Goal: Transaction & Acquisition: Book appointment/travel/reservation

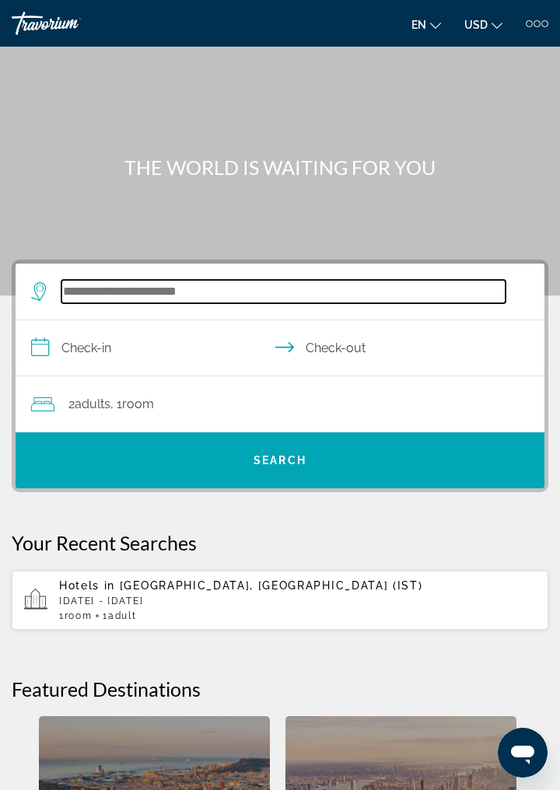
click at [183, 295] on input "Search hotel destination" at bounding box center [283, 291] width 444 height 23
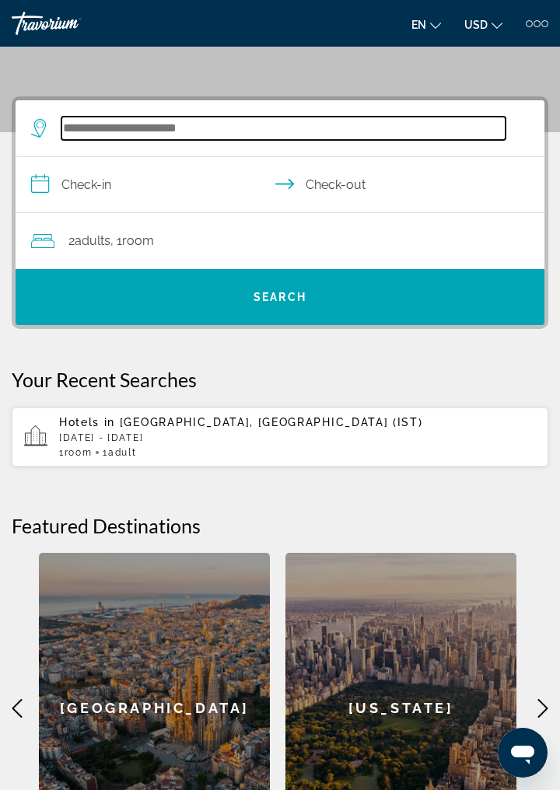
scroll to position [208, 0]
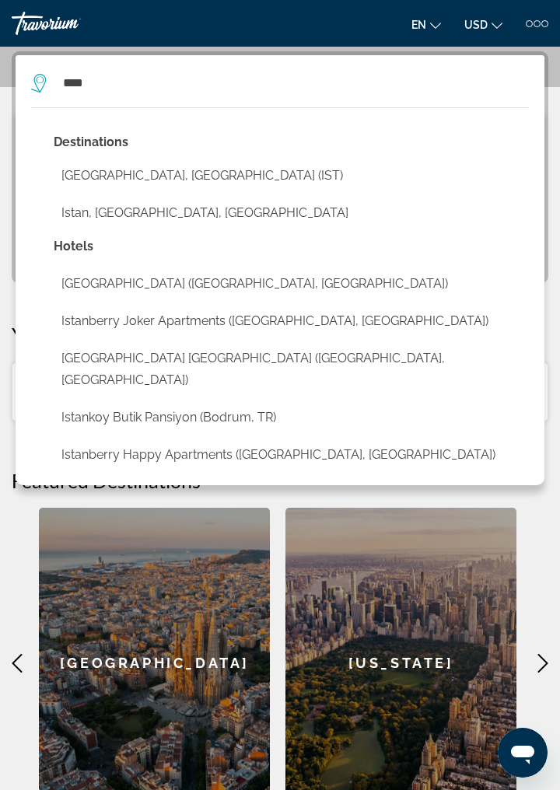
click at [149, 182] on button "[GEOGRAPHIC_DATA], [GEOGRAPHIC_DATA] (IST)" at bounding box center [291, 176] width 475 height 30
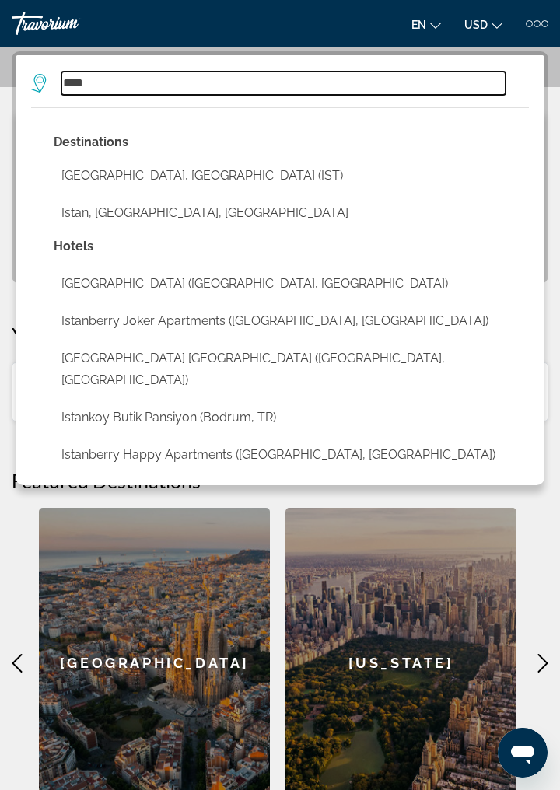
type input "**********"
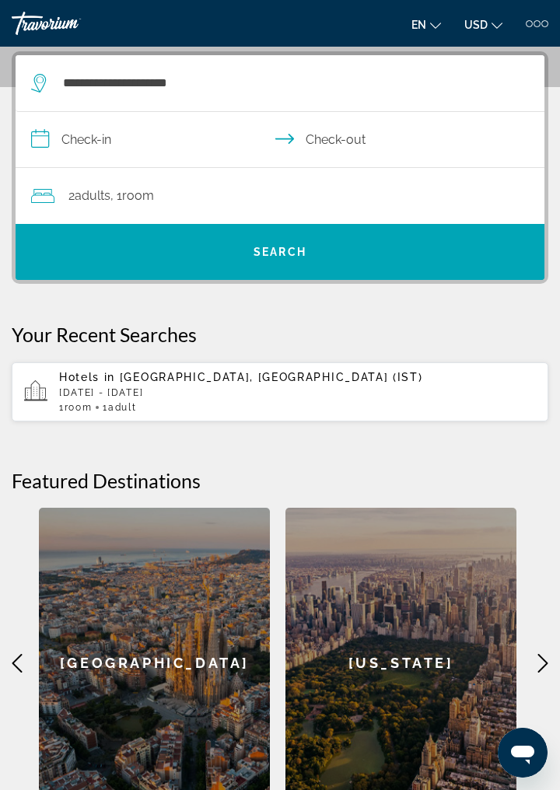
click at [96, 141] on input "**********" at bounding box center [283, 142] width 535 height 60
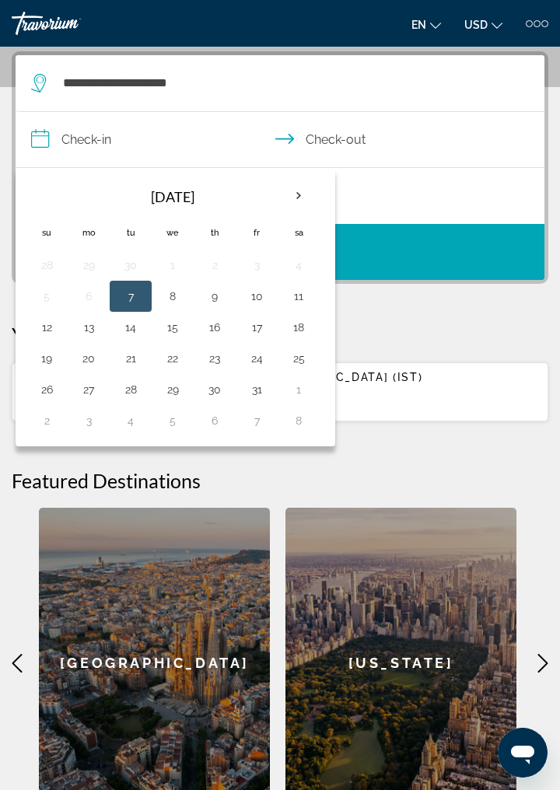
click at [134, 298] on button "7" at bounding box center [130, 296] width 25 height 22
click at [298, 297] on button "11" at bounding box center [298, 296] width 25 height 22
type input "**********"
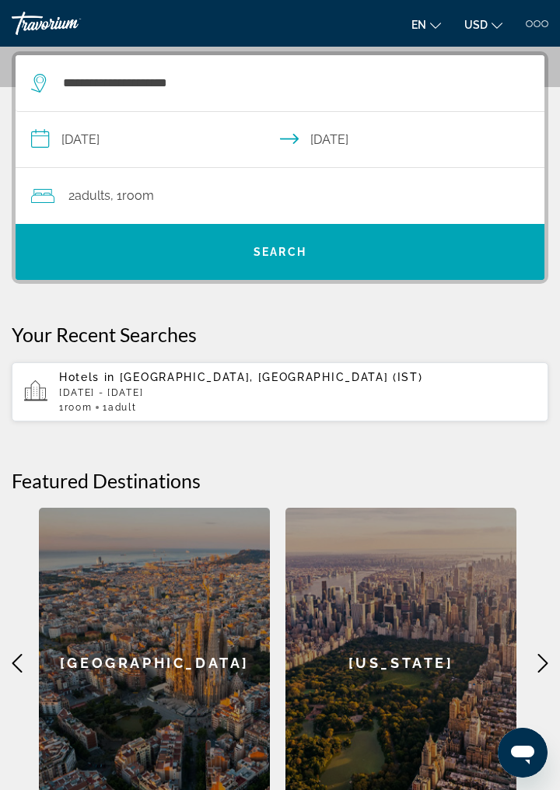
click at [236, 211] on div "2 Adult Adults , 1 Room rooms" at bounding box center [287, 196] width 513 height 56
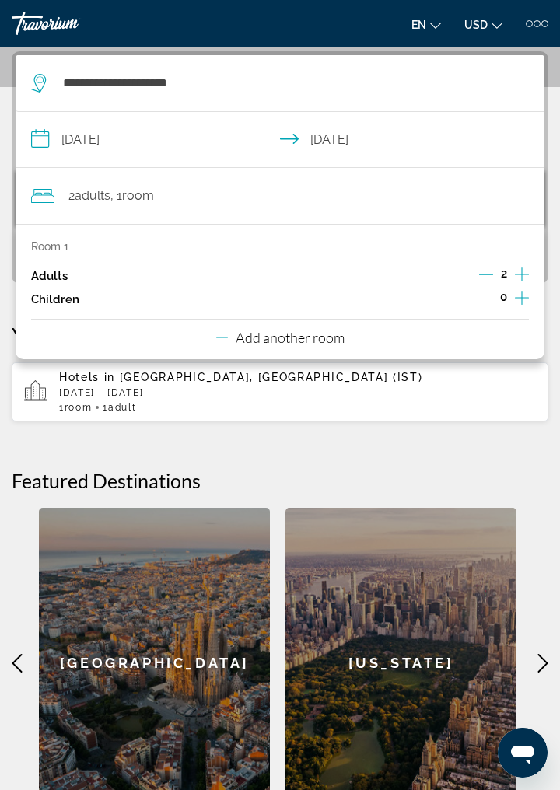
click at [489, 276] on icon "Decrement adults" at bounding box center [486, 274] width 14 height 14
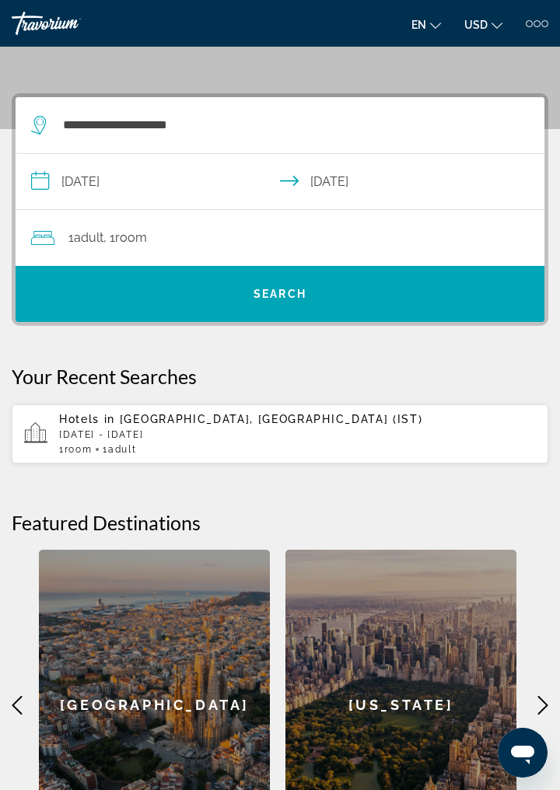
click at [312, 298] on span "Search" at bounding box center [280, 293] width 528 height 37
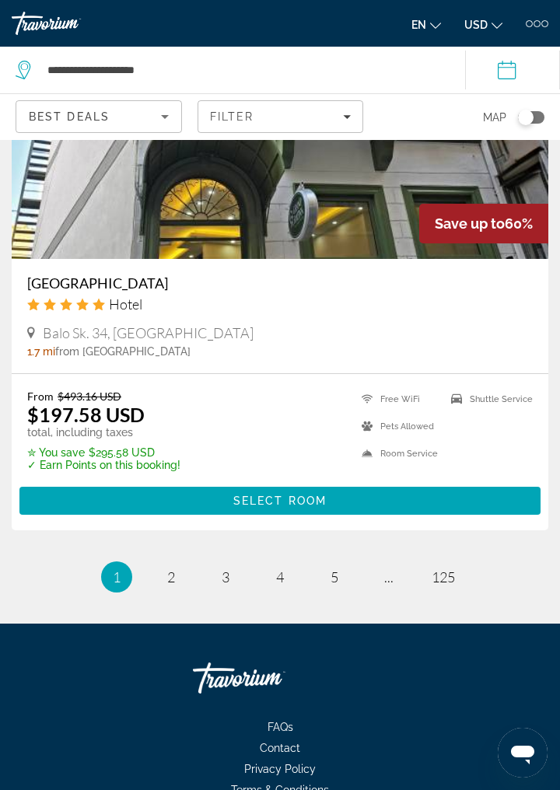
scroll to position [6394, 0]
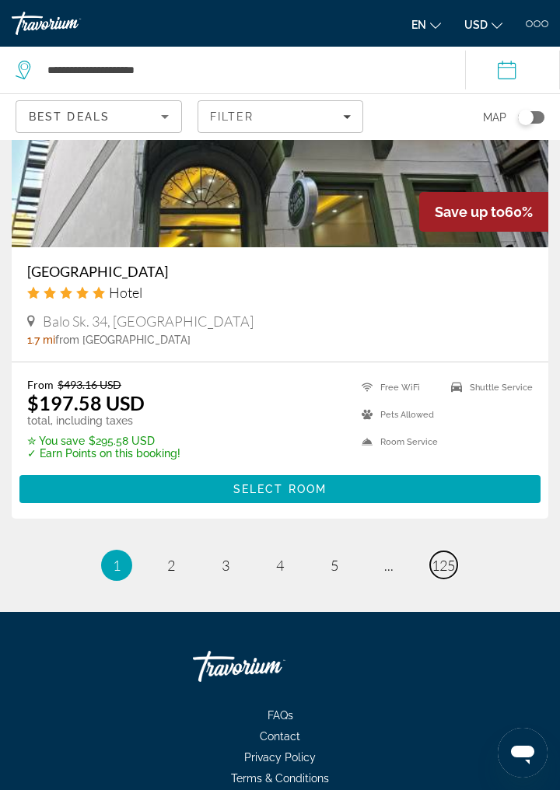
click at [441, 574] on link "page 125" at bounding box center [443, 564] width 27 height 27
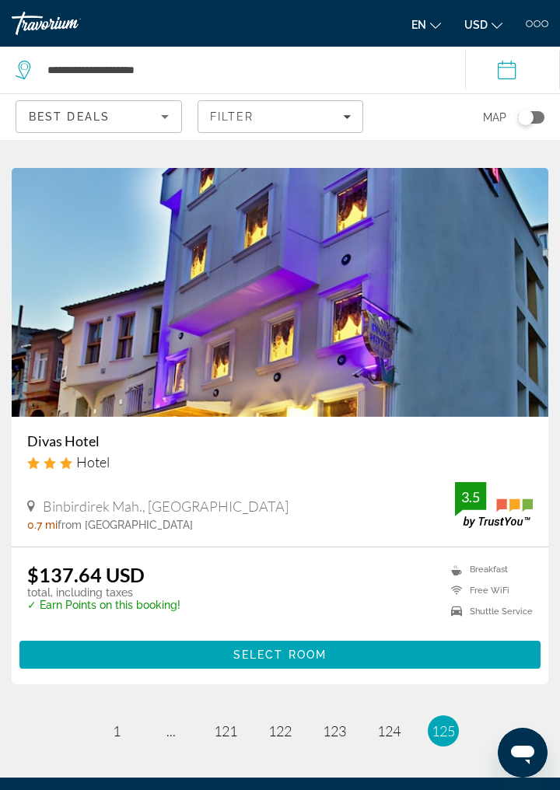
scroll to position [5870, 0]
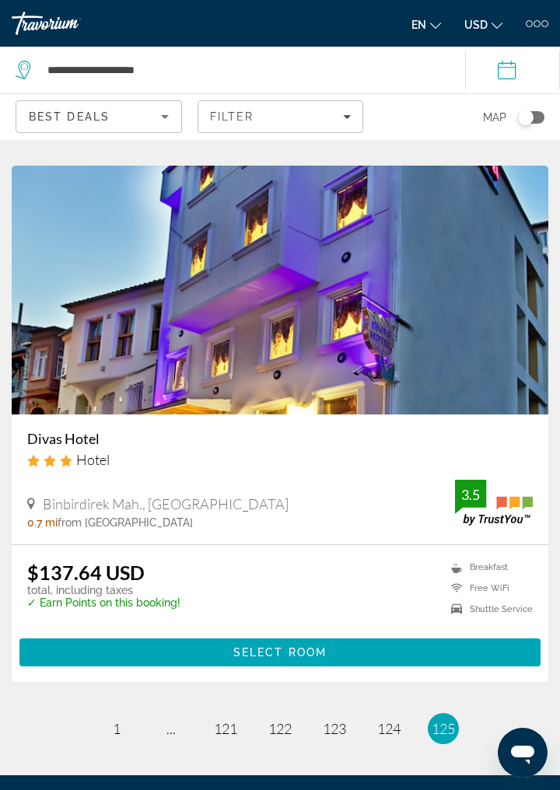
click at [382, 740] on li "page 124" at bounding box center [388, 728] width 31 height 31
click at [398, 724] on span "124" at bounding box center [388, 728] width 23 height 17
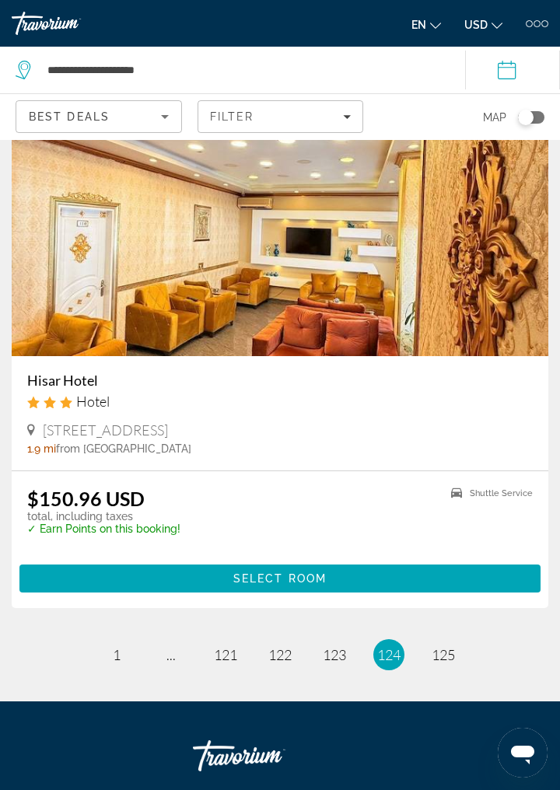
scroll to position [6015, 0]
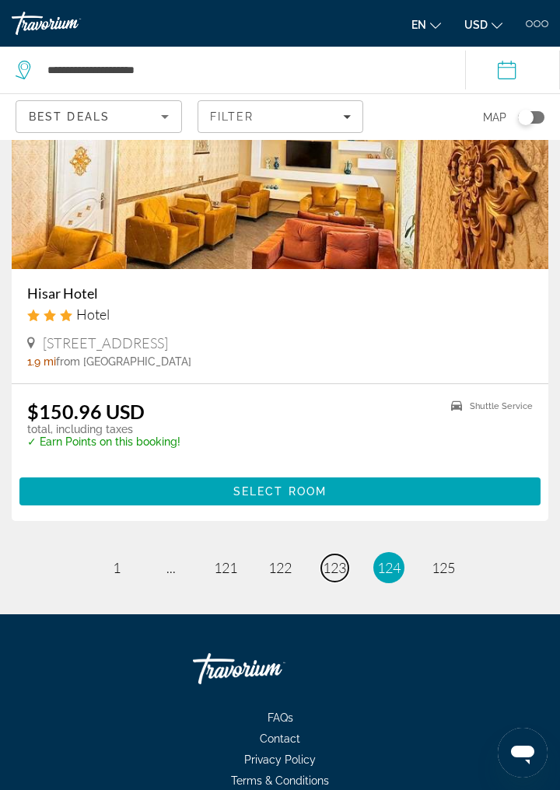
click at [333, 570] on span "123" at bounding box center [334, 567] width 23 height 17
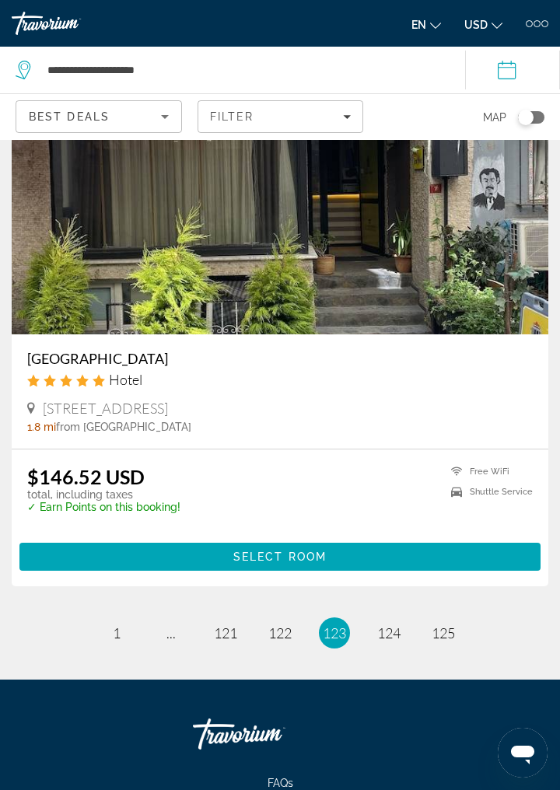
scroll to position [5952, 0]
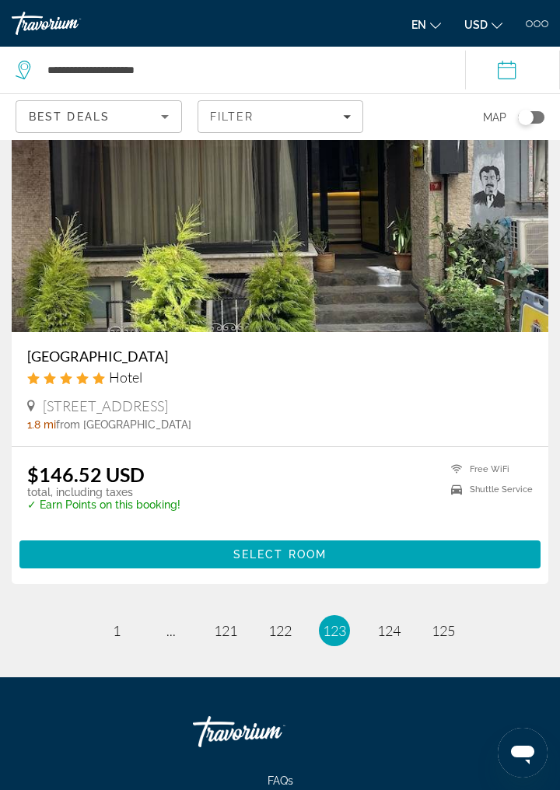
click at [117, 364] on h3 "[GEOGRAPHIC_DATA]" at bounding box center [279, 355] width 505 height 17
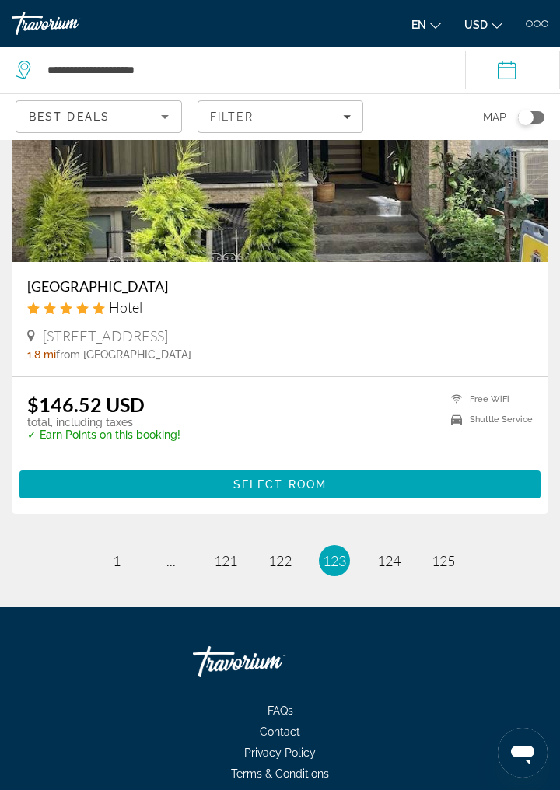
scroll to position [6032, 0]
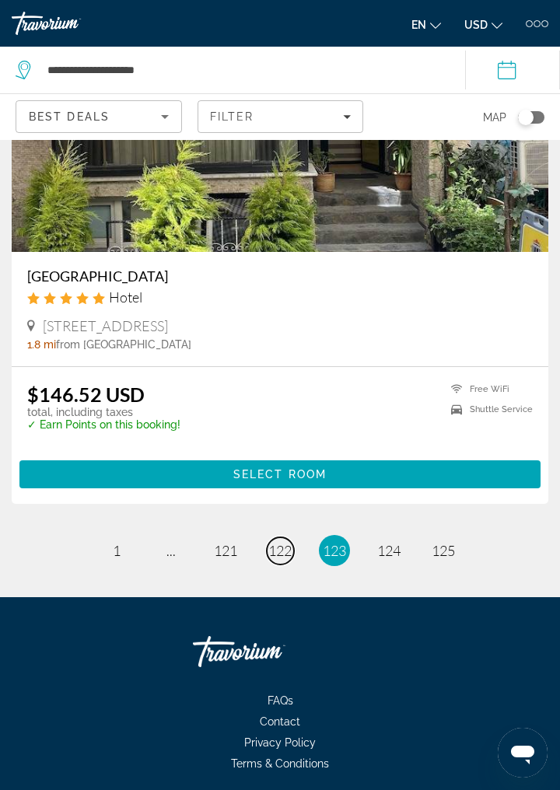
click at [276, 564] on link "page 122" at bounding box center [280, 550] width 27 height 27
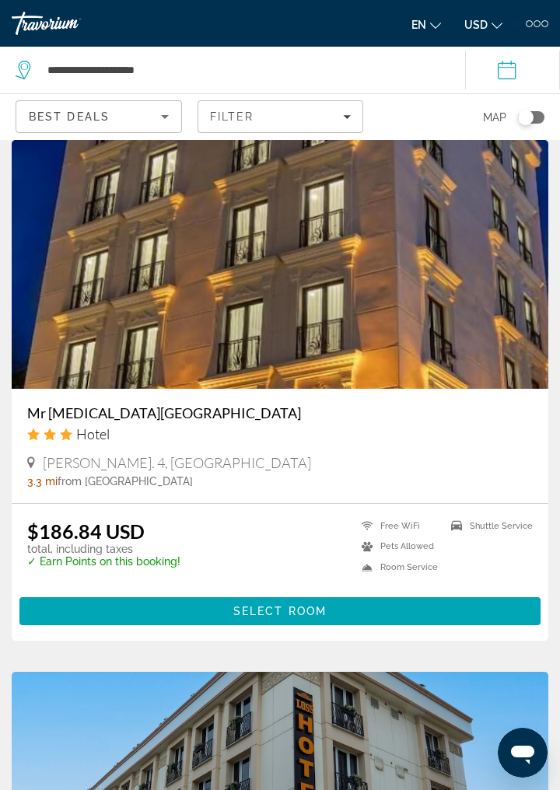
scroll to position [2207, 0]
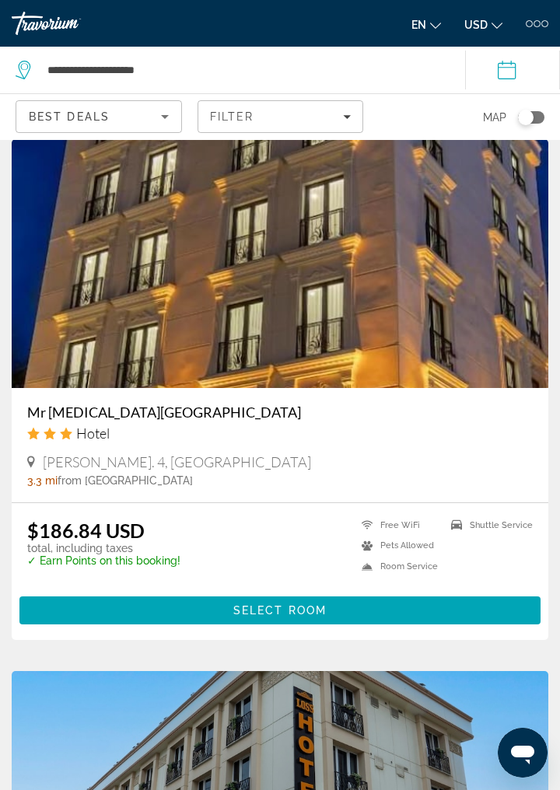
click at [526, 117] on div "Toggle map" at bounding box center [526, 118] width 16 height 16
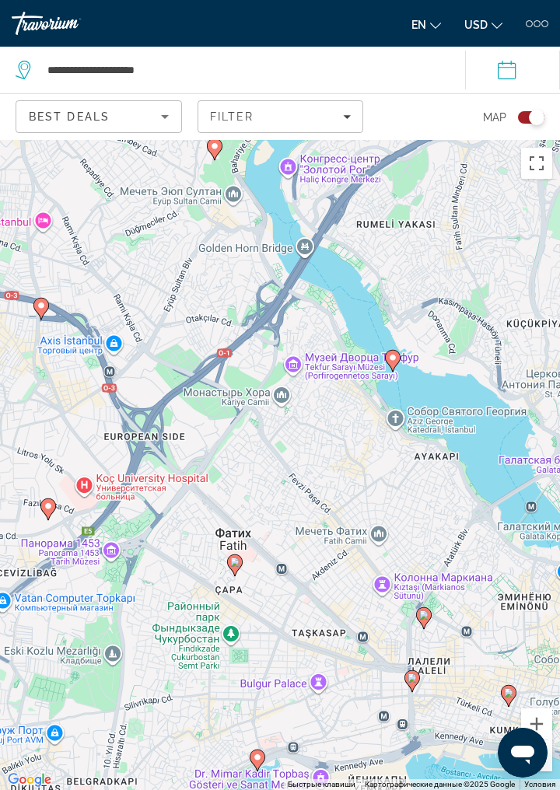
click at [236, 575] on icon "Main content" at bounding box center [235, 565] width 14 height 20
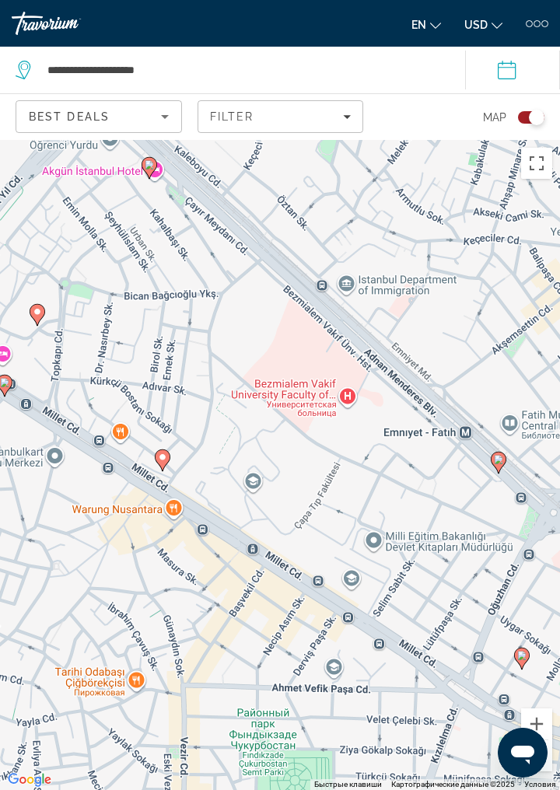
click at [166, 462] on image "Main content" at bounding box center [162, 456] width 9 height 9
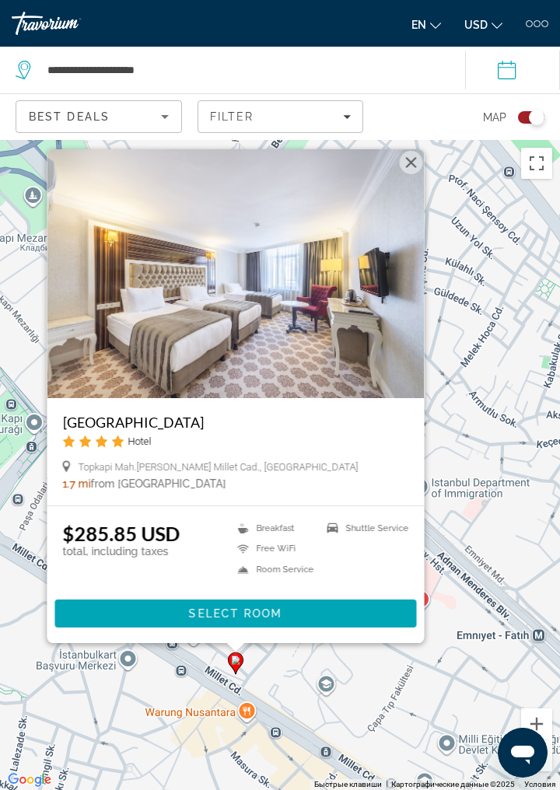
click at [482, 382] on div "Для навигации используйте клавиши со стрелками. Чтобы активировать перетаскиван…" at bounding box center [280, 465] width 560 height 650
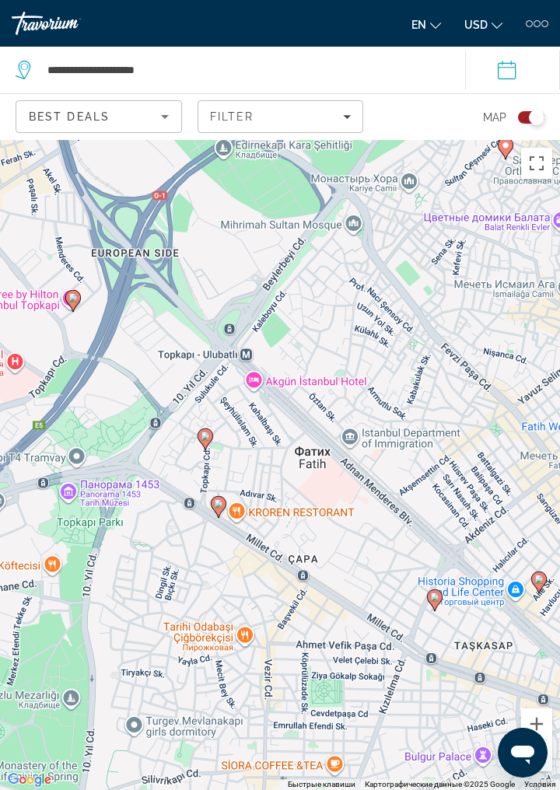
click at [206, 449] on icon "Main content" at bounding box center [205, 439] width 14 height 20
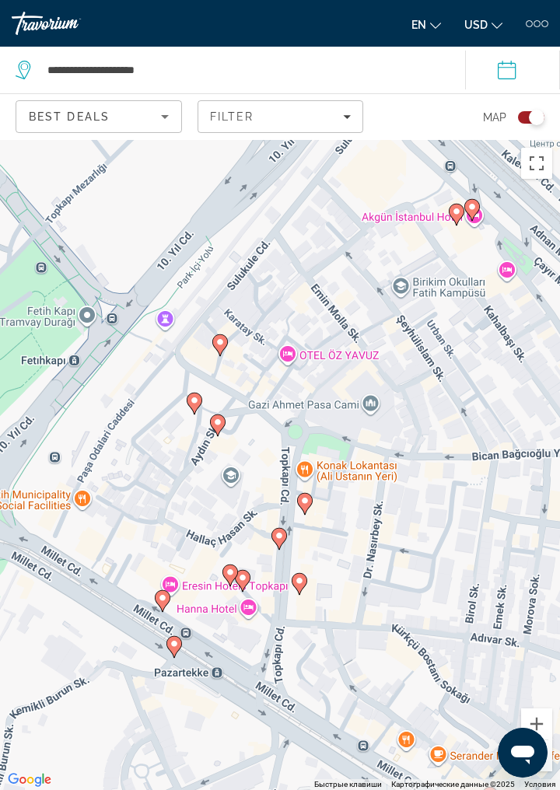
click at [312, 515] on gmp-advanced-marker "Main content" at bounding box center [305, 503] width 16 height 23
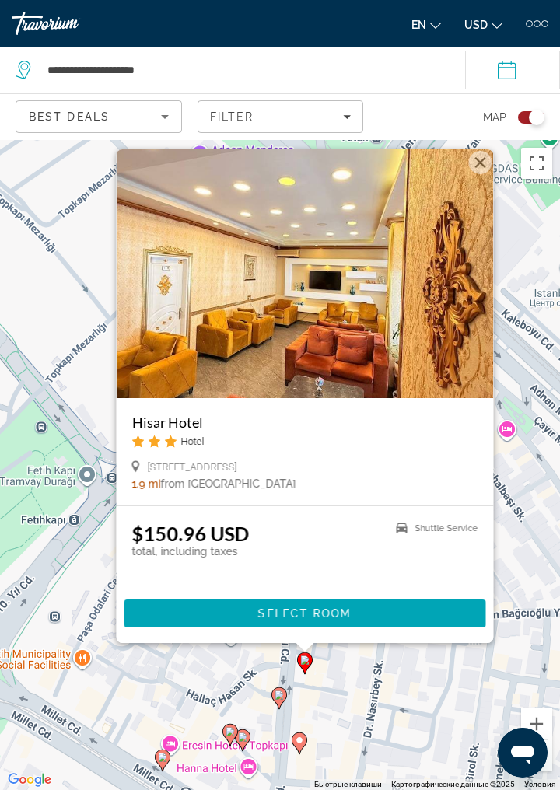
click at [358, 733] on div "Для навигации используйте клавиши со стрелками. Чтобы активировать перетаскиван…" at bounding box center [280, 465] width 560 height 650
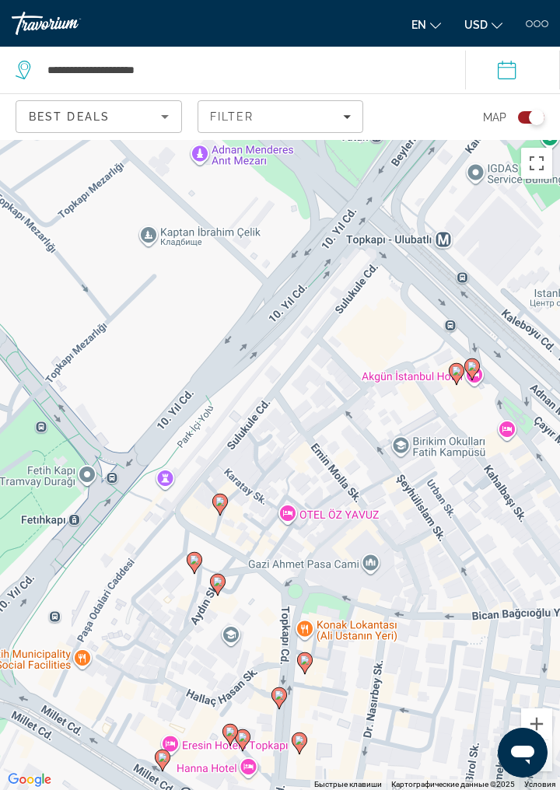
click at [302, 673] on icon "Main content" at bounding box center [305, 663] width 14 height 20
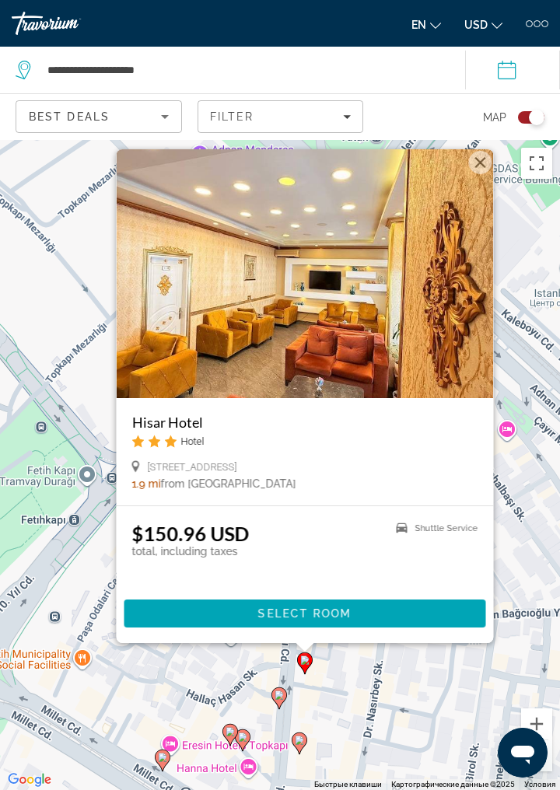
click at [349, 733] on div "Для навигации используйте клавиши со стрелками. Чтобы активировать перетаскиван…" at bounding box center [280, 465] width 560 height 650
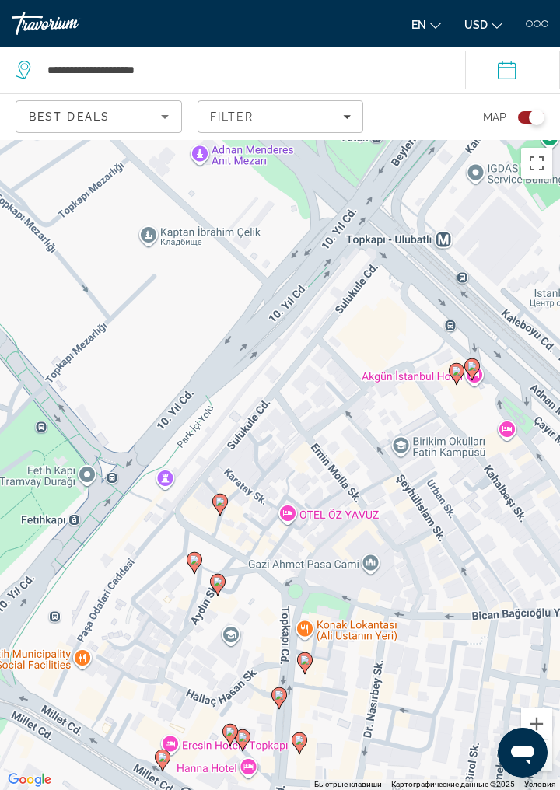
click at [275, 710] on gmp-advanced-marker "Main content" at bounding box center [279, 697] width 16 height 23
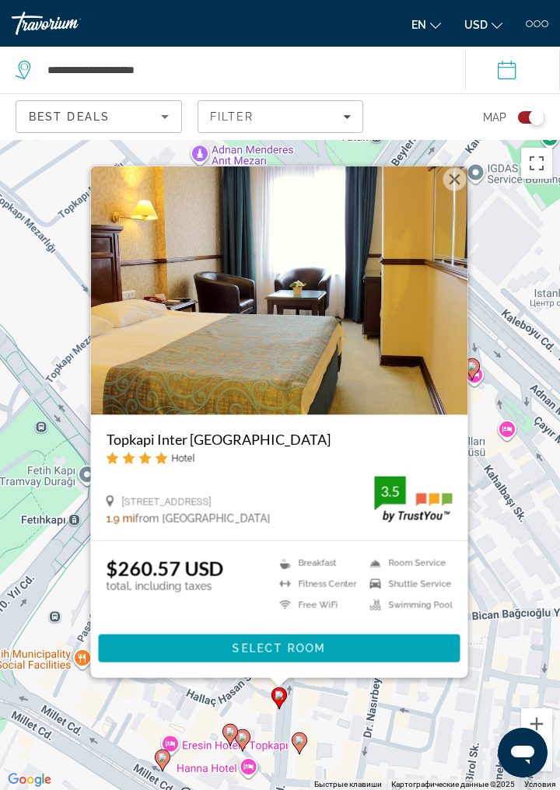
click at [343, 752] on div "Для навигации используйте клавиши со стрелками. Чтобы активировать перетаскиван…" at bounding box center [280, 465] width 560 height 650
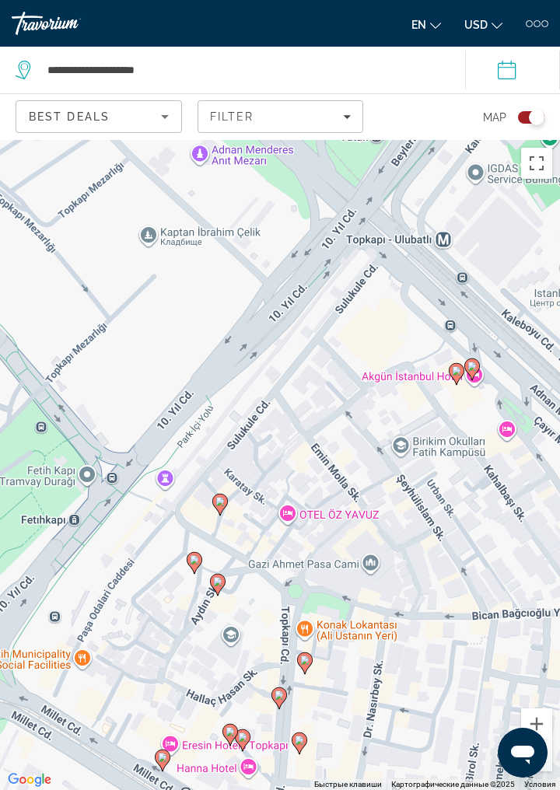
click at [298, 753] on icon "Main content" at bounding box center [299, 743] width 14 height 20
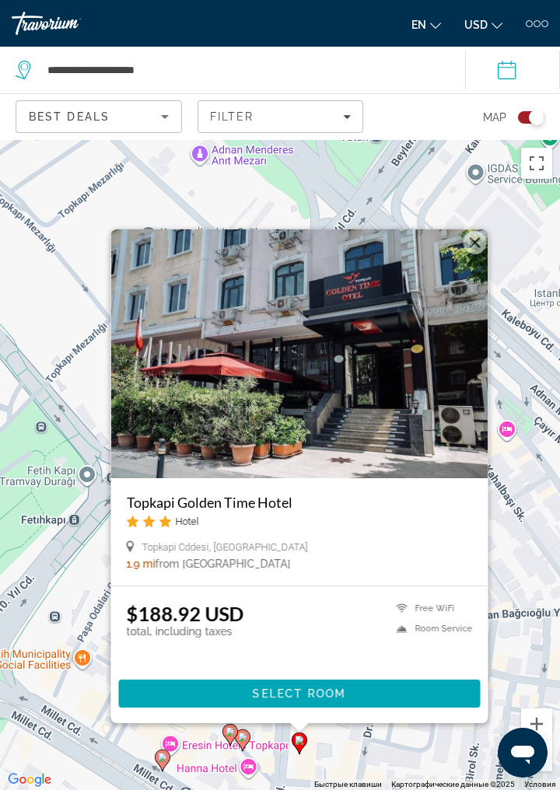
click at [341, 771] on div "Для навигации используйте клавиши со стрелками. Чтобы активировать перетаскиван…" at bounding box center [280, 465] width 560 height 650
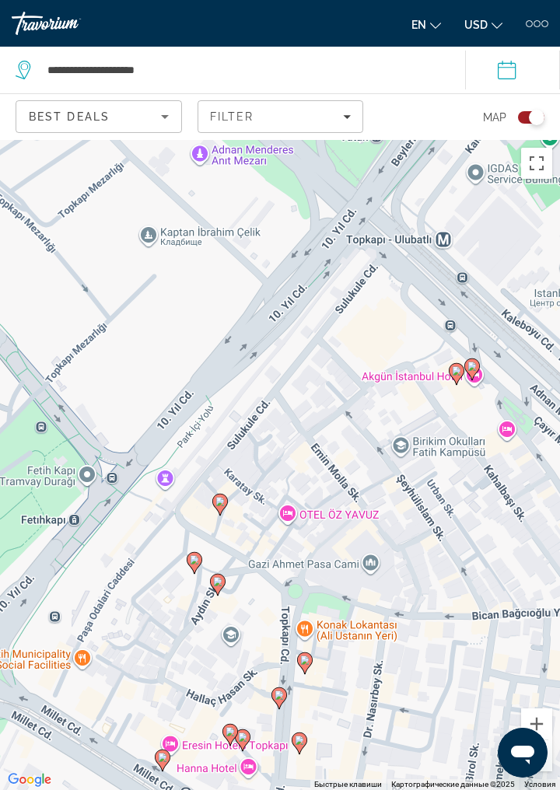
click at [247, 751] on icon "Main content" at bounding box center [243, 740] width 16 height 22
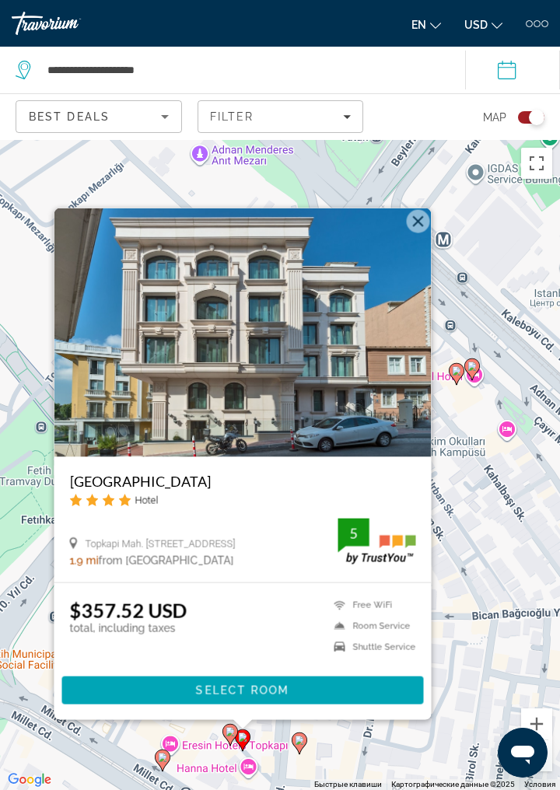
click at [340, 780] on div "Для навигации используйте клавиши со стрелками. Чтобы активировать перетаскиван…" at bounding box center [280, 465] width 560 height 650
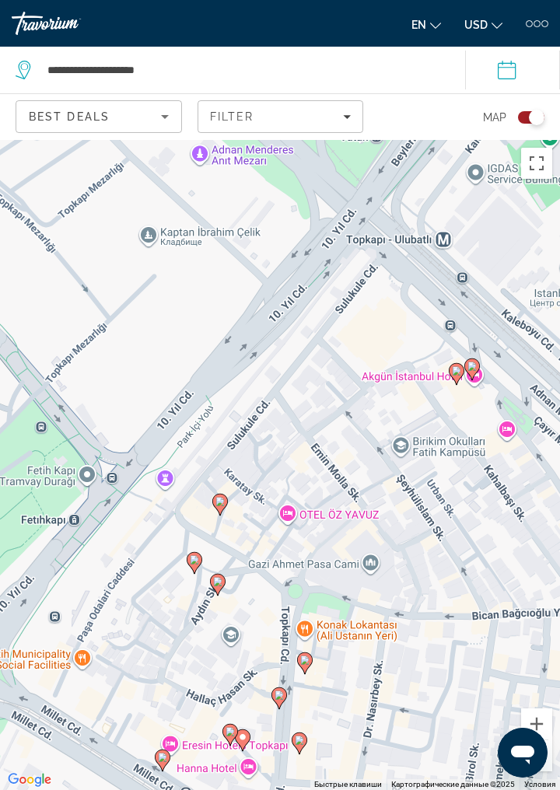
click at [230, 736] on image "Main content" at bounding box center [229, 731] width 9 height 9
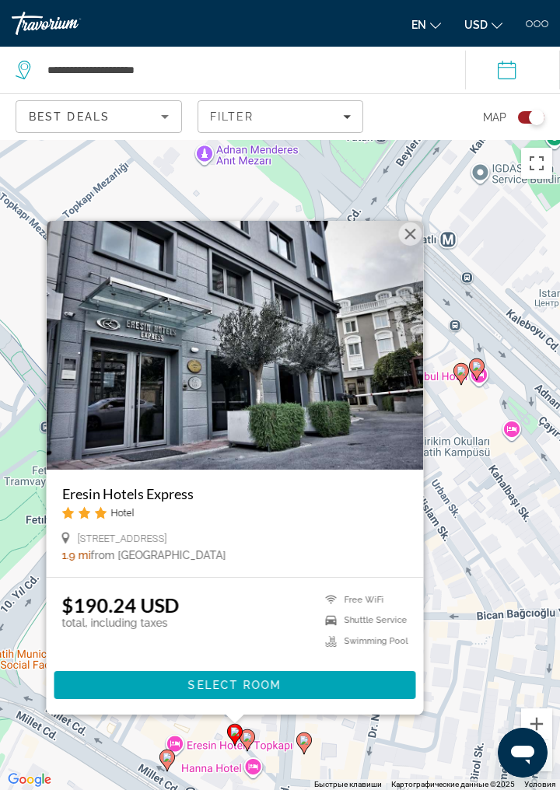
click at [351, 789] on div "Для навигации используйте клавиши со стрелками. Чтобы активировать перетаскиван…" at bounding box center [280, 465] width 560 height 650
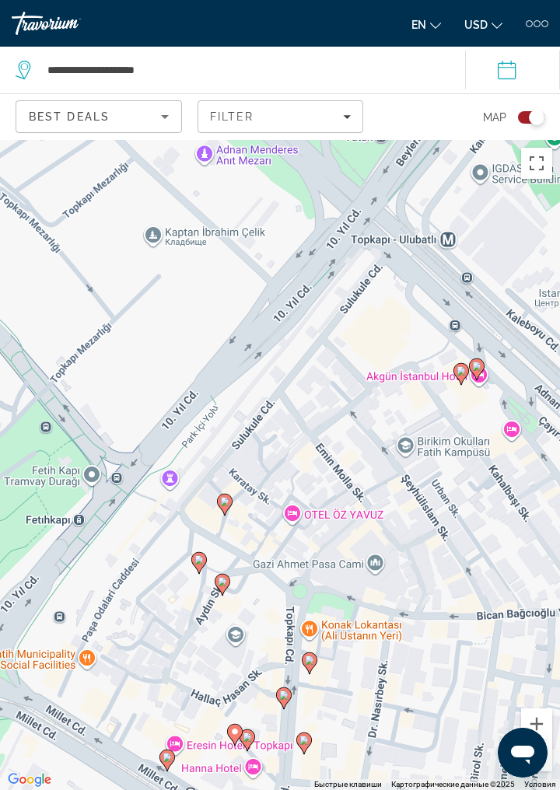
click at [172, 772] on gmp-advanced-marker "Main content" at bounding box center [167, 759] width 16 height 23
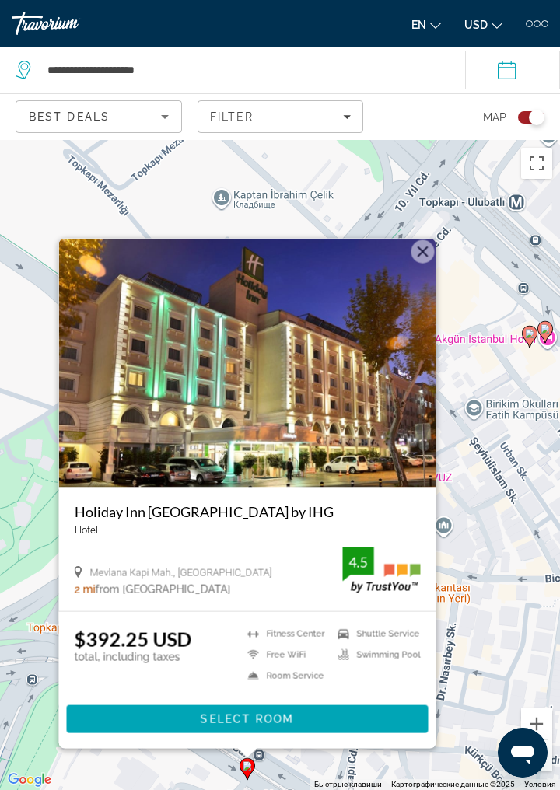
click at [337, 789] on div "Для навигации используйте клавиши со стрелками. Чтобы активировать перетаскиван…" at bounding box center [280, 465] width 560 height 650
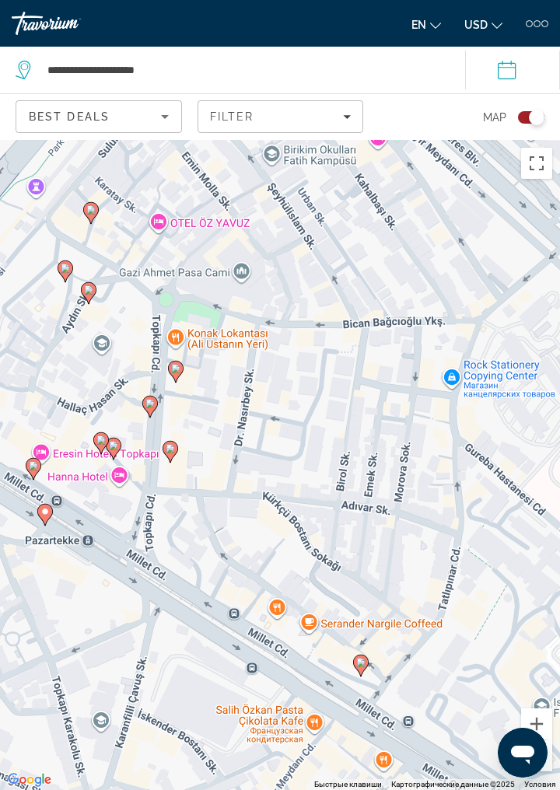
click at [361, 667] on image "Main content" at bounding box center [360, 661] width 9 height 9
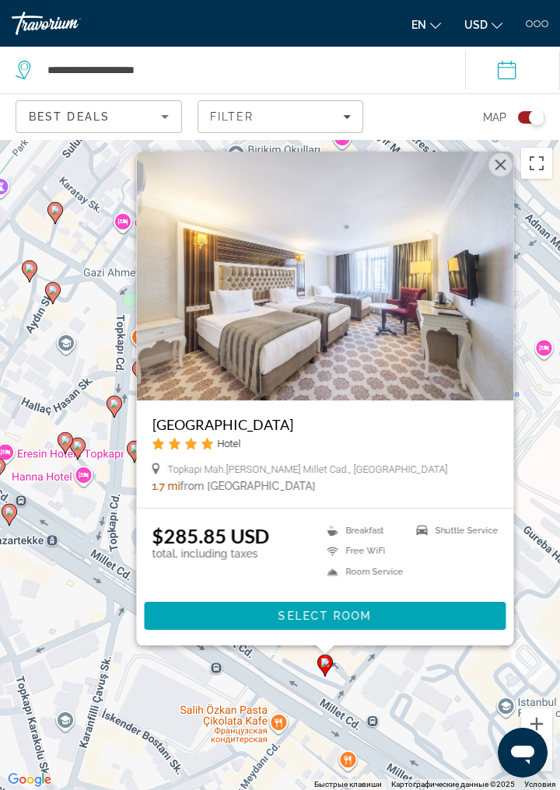
click at [270, 718] on div "Для навигации используйте клавиши со стрелками. Чтобы активировать перетаскиван…" at bounding box center [280, 465] width 560 height 650
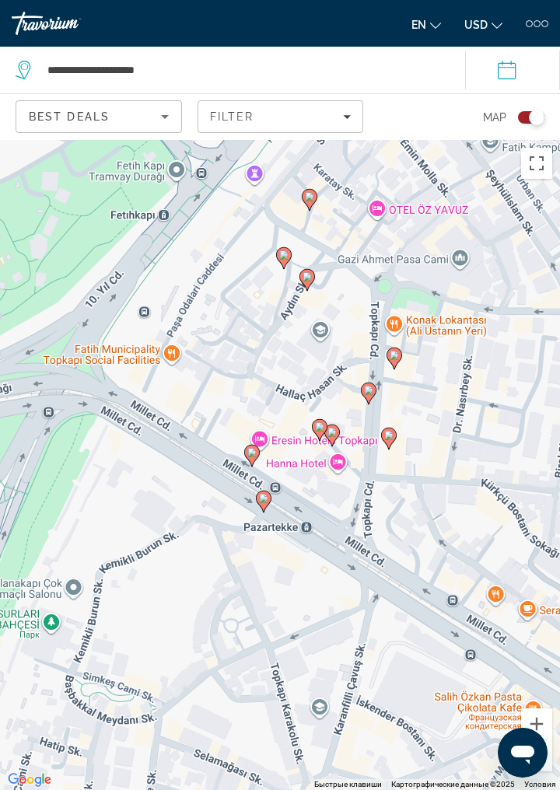
click at [337, 577] on div "Чтобы активировать перетаскивание с помощью клавиатуры, нажмите Alt + Ввод. Пос…" at bounding box center [280, 465] width 560 height 650
click at [528, 122] on div "Toggle map" at bounding box center [531, 117] width 26 height 12
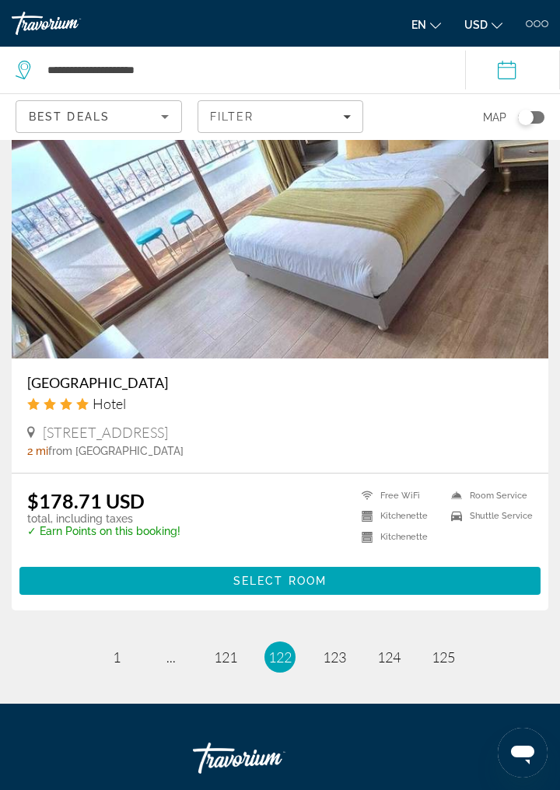
scroll to position [6048, 0]
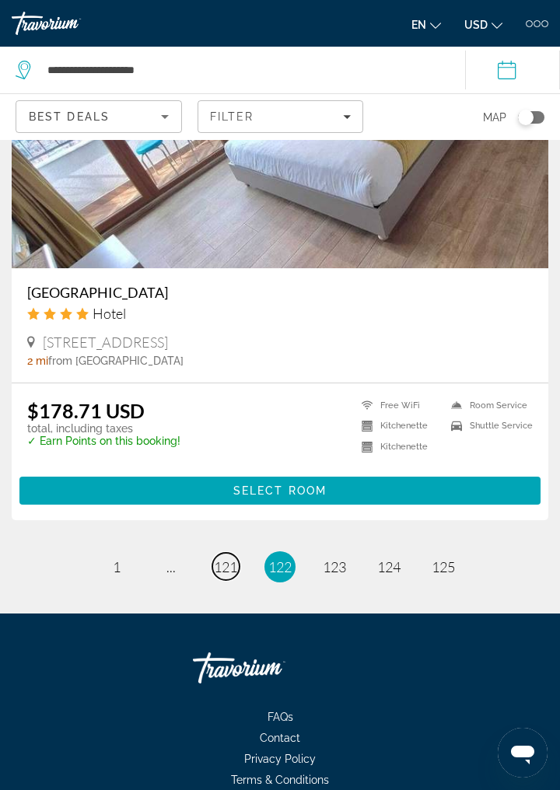
click at [232, 576] on link "page 121" at bounding box center [225, 566] width 27 height 27
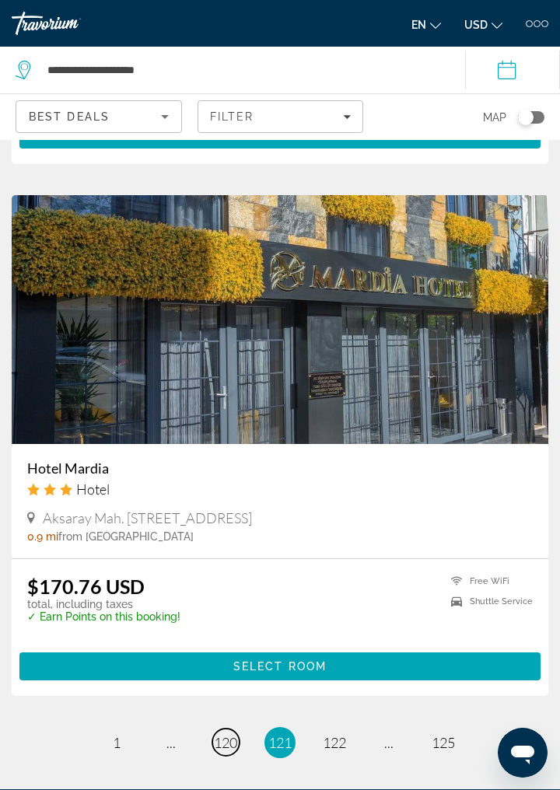
scroll to position [5880, 0]
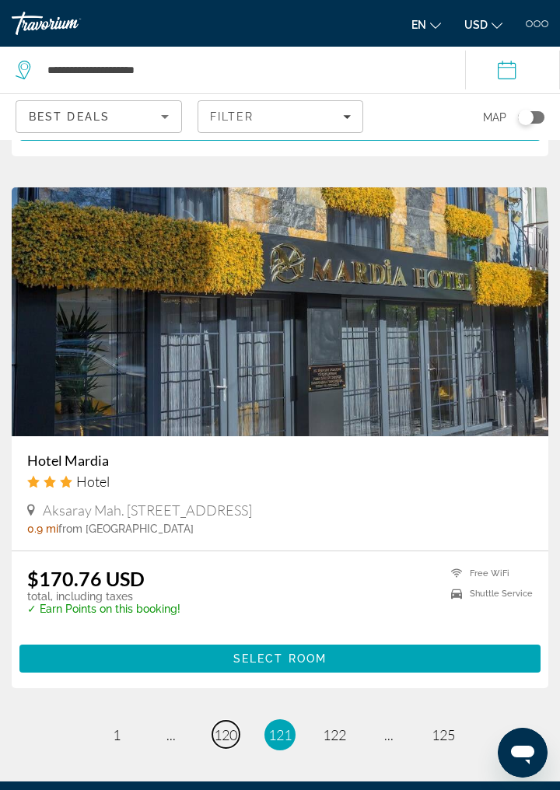
click at [223, 738] on span "120" at bounding box center [225, 734] width 23 height 17
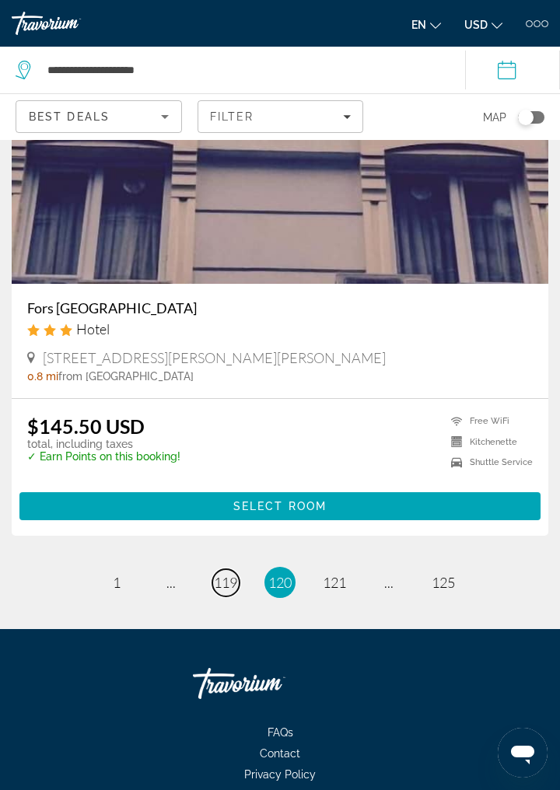
scroll to position [6081, 0]
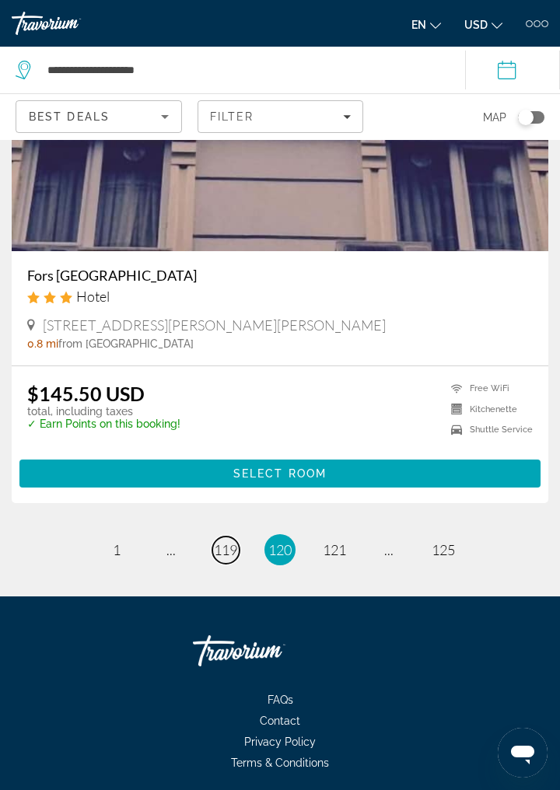
click at [221, 558] on span "119" at bounding box center [225, 549] width 23 height 17
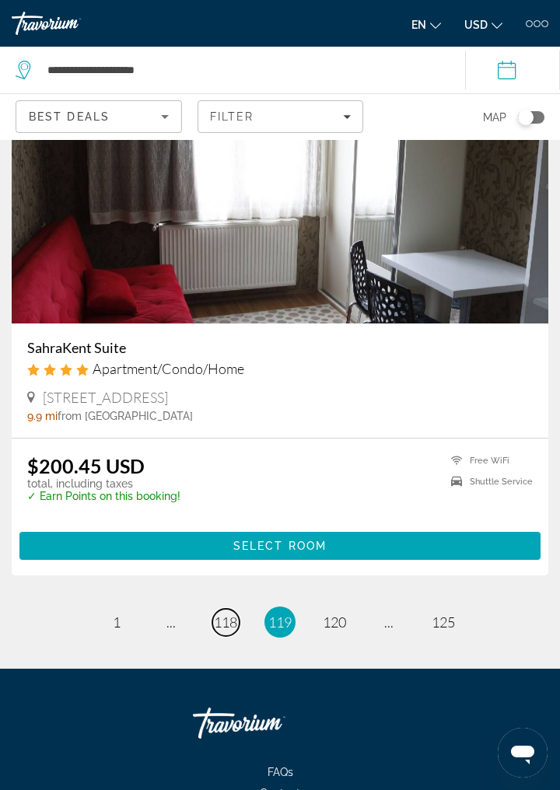
scroll to position [6096, 0]
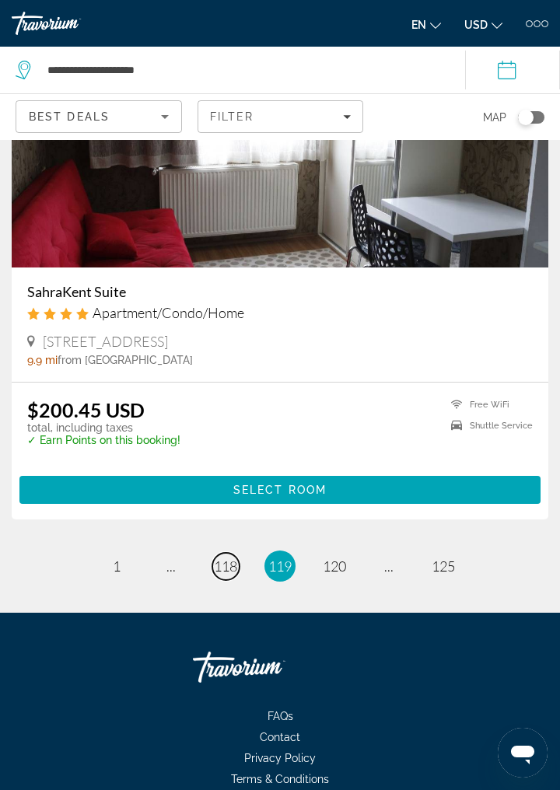
click at [221, 574] on span "118" at bounding box center [225, 565] width 23 height 17
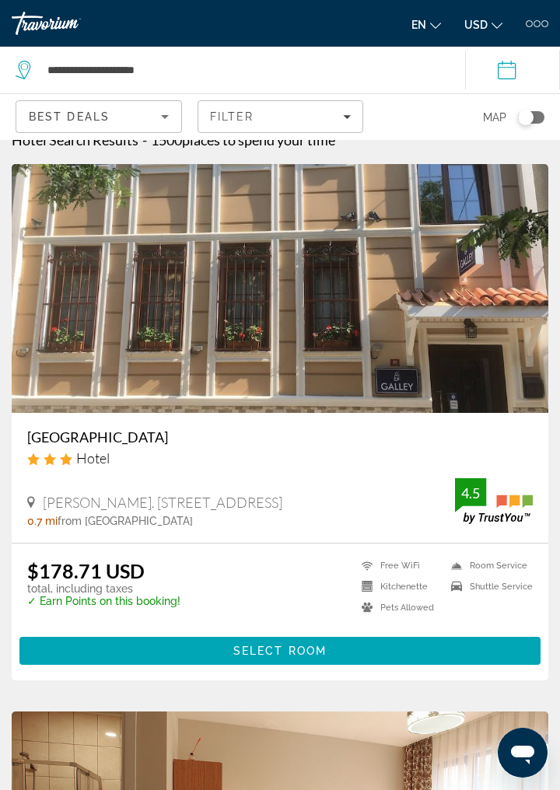
scroll to position [22, 0]
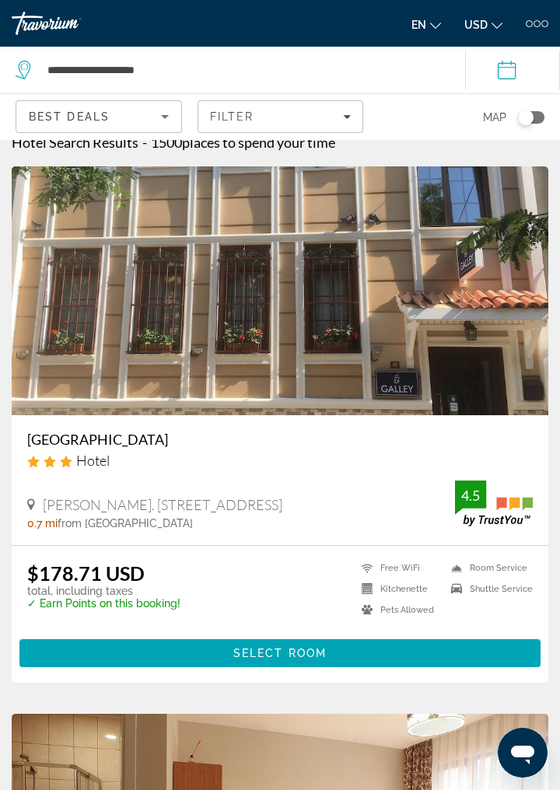
click at [82, 446] on h3 "[GEOGRAPHIC_DATA]" at bounding box center [279, 439] width 505 height 17
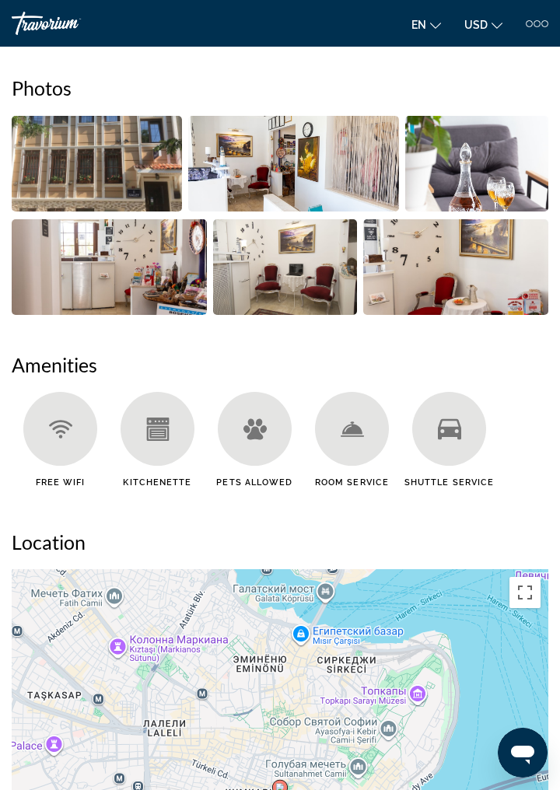
scroll to position [628, 0]
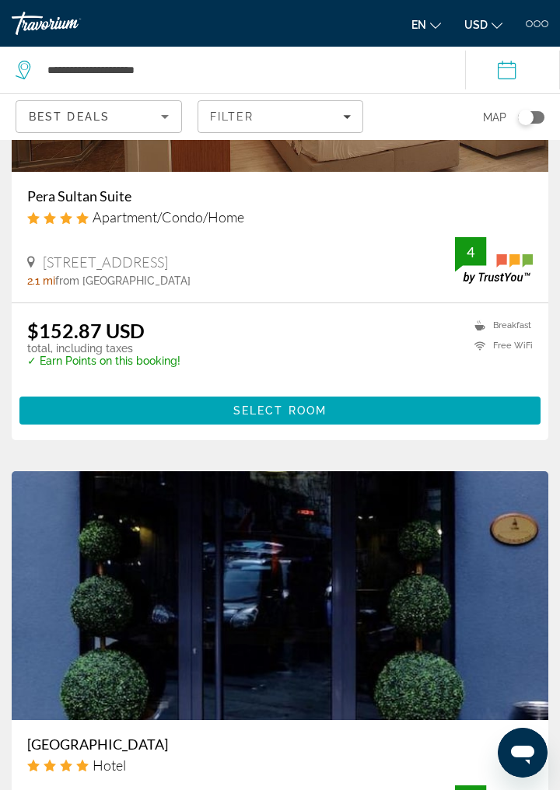
scroll to position [817, 0]
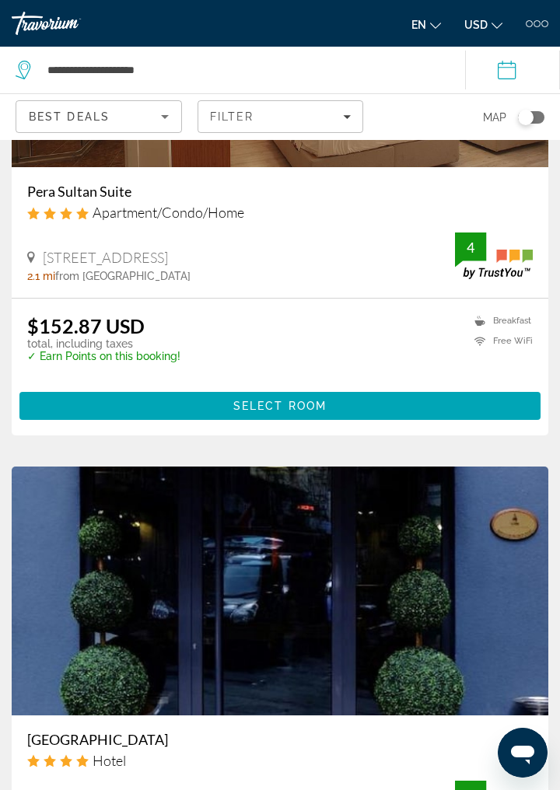
click at [106, 191] on h3 "Pera Sultan Suite" at bounding box center [279, 191] width 505 height 17
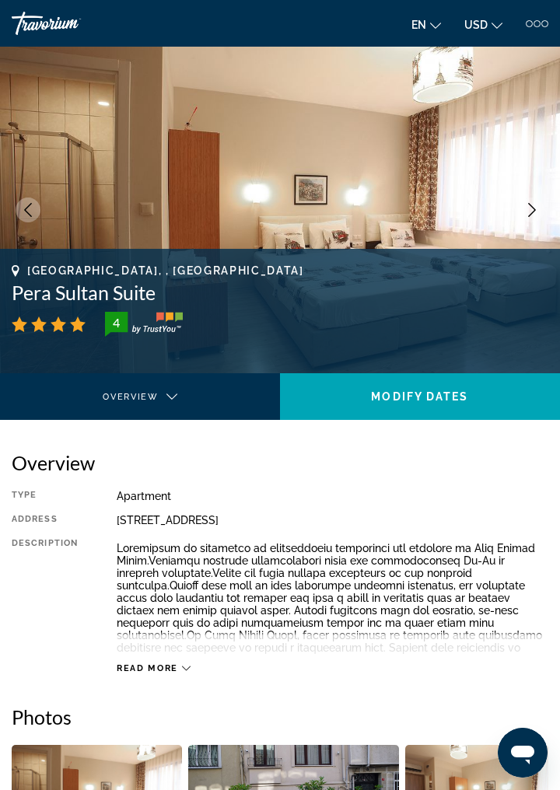
click at [535, 222] on img "Main content" at bounding box center [280, 210] width 560 height 326
click at [529, 221] on button "Next image" at bounding box center [531, 209] width 25 height 25
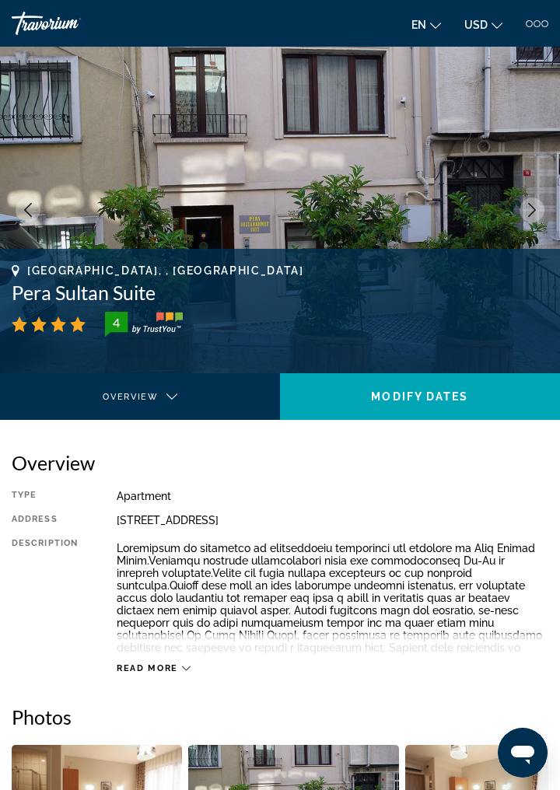
click at [529, 221] on button "Next image" at bounding box center [531, 209] width 25 height 25
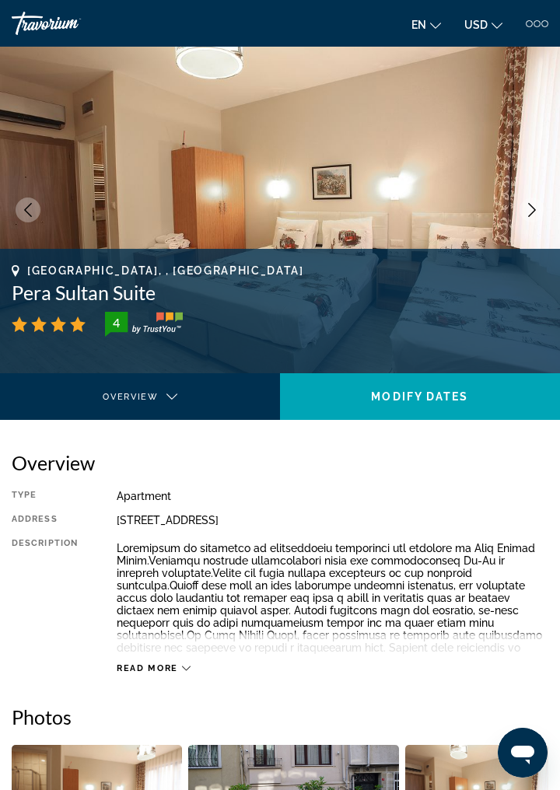
click at [530, 221] on button "Next image" at bounding box center [531, 209] width 25 height 25
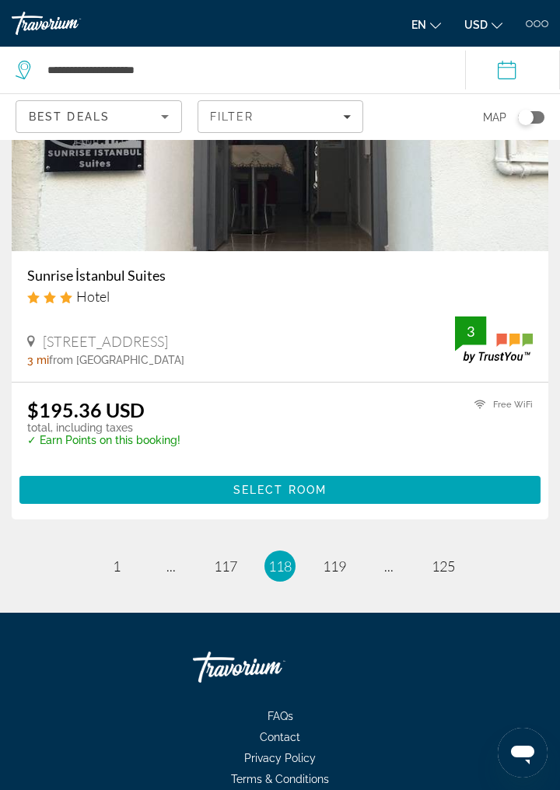
scroll to position [6161, 0]
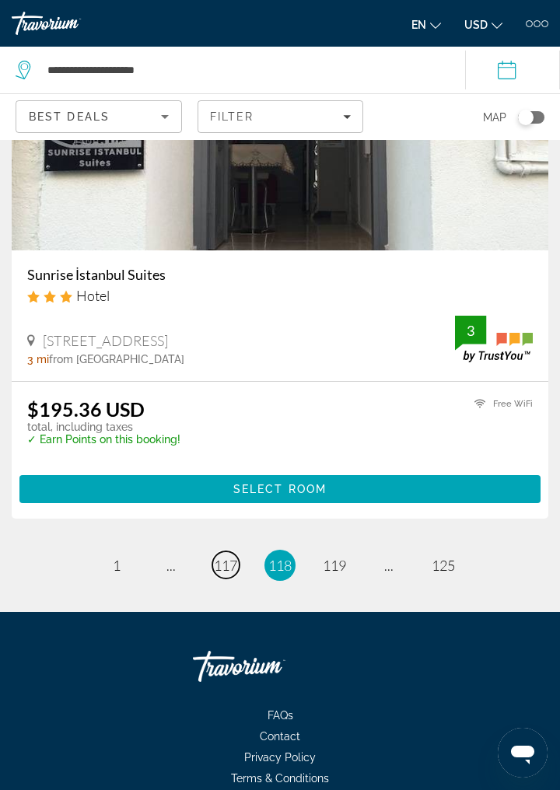
click at [221, 570] on span "117" at bounding box center [225, 564] width 23 height 17
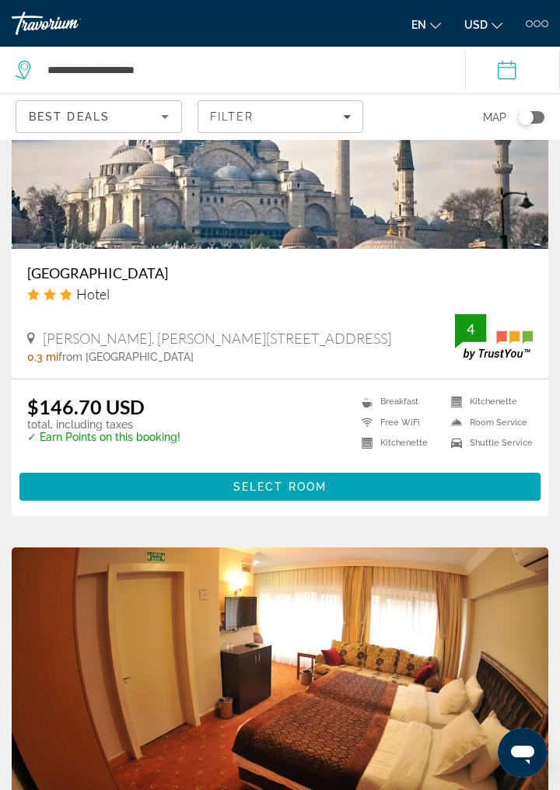
scroll to position [1831, 0]
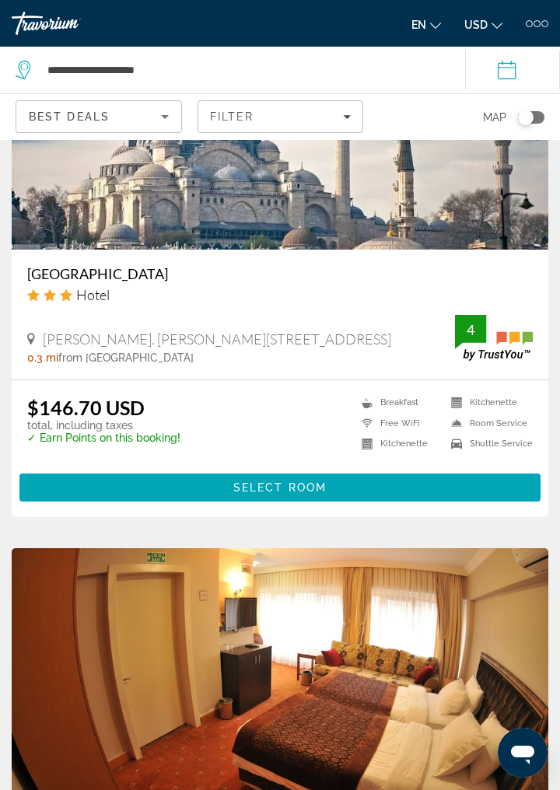
click at [123, 277] on h3 "[GEOGRAPHIC_DATA]" at bounding box center [279, 273] width 505 height 17
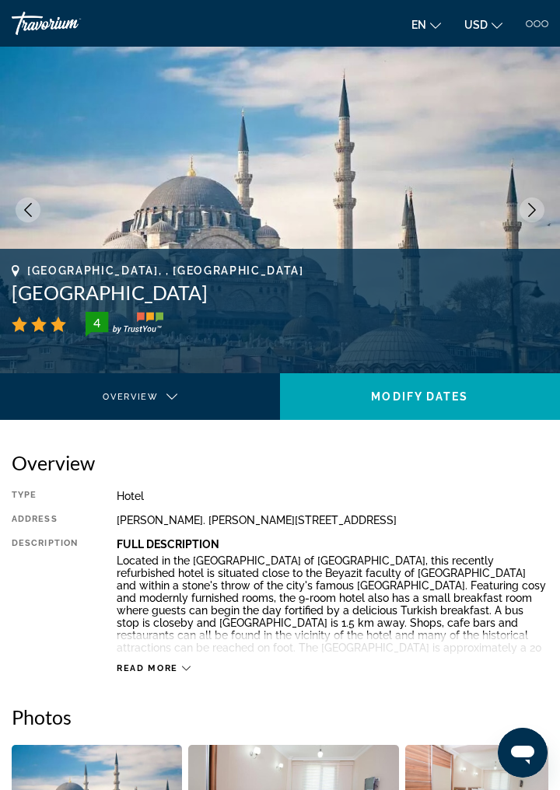
click at [530, 211] on icon "Next image" at bounding box center [532, 210] width 14 height 14
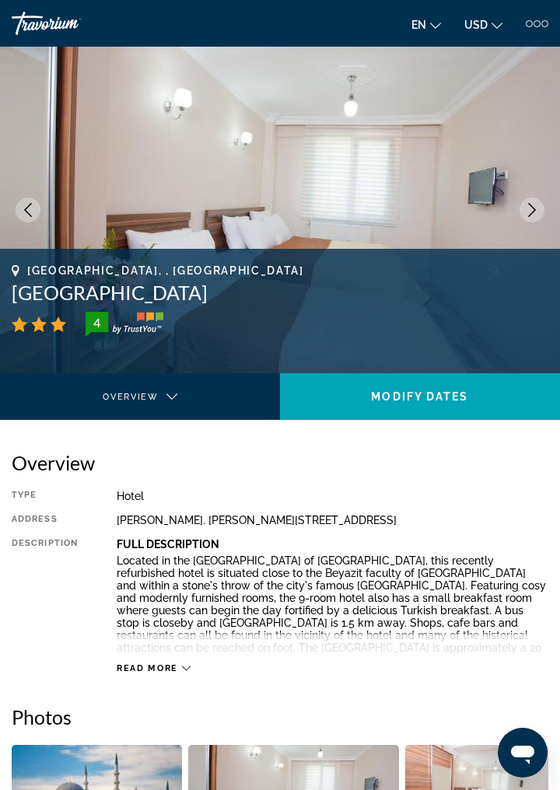
click at [530, 212] on icon "Next image" at bounding box center [532, 210] width 14 height 14
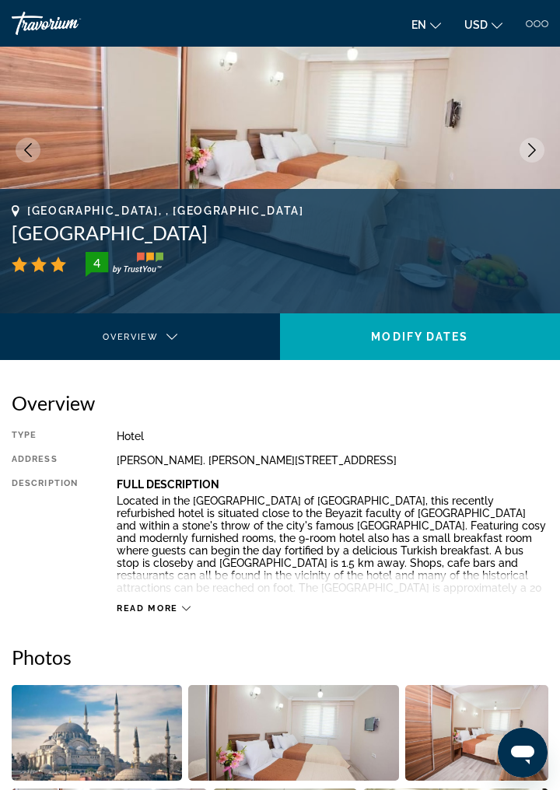
scroll to position [39, 0]
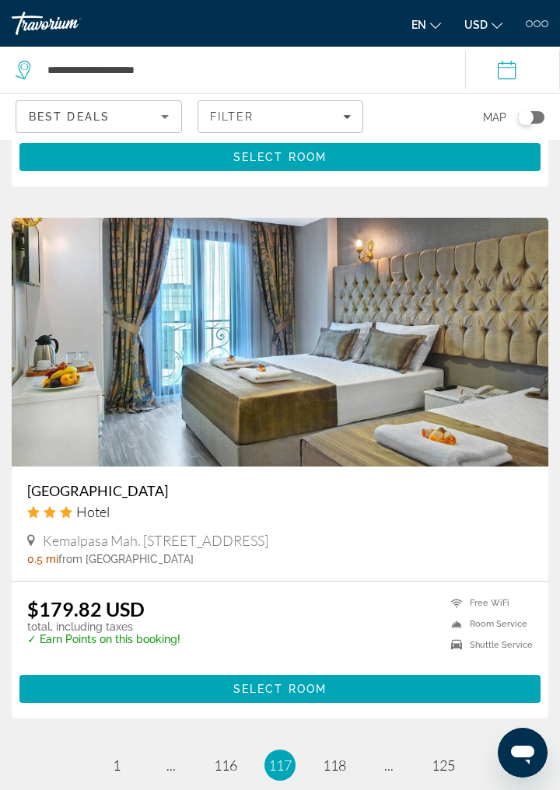
scroll to position [5931, 0]
click at [228, 773] on link "page 116" at bounding box center [225, 764] width 27 height 27
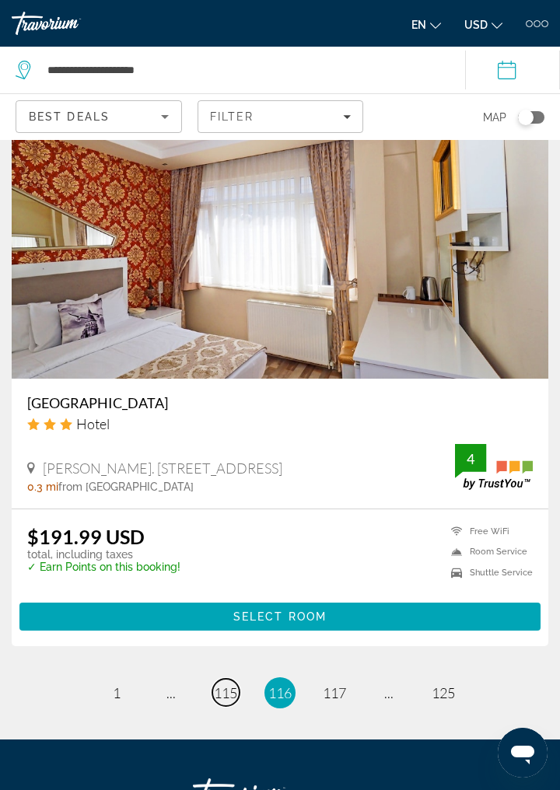
scroll to position [6129, 0]
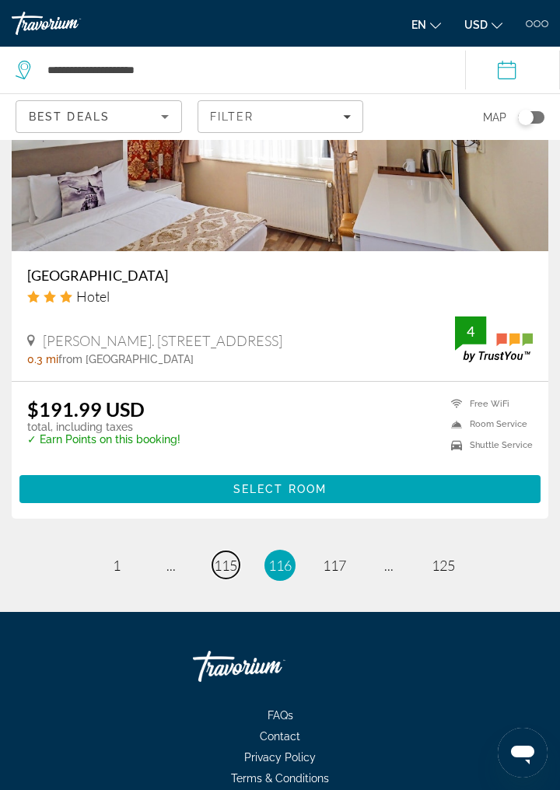
click at [227, 569] on span "115" at bounding box center [225, 564] width 23 height 17
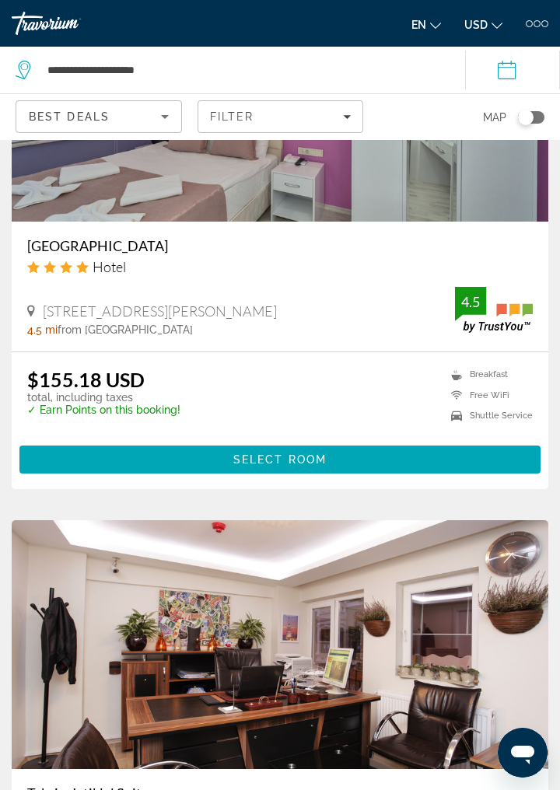
scroll to position [1298, 0]
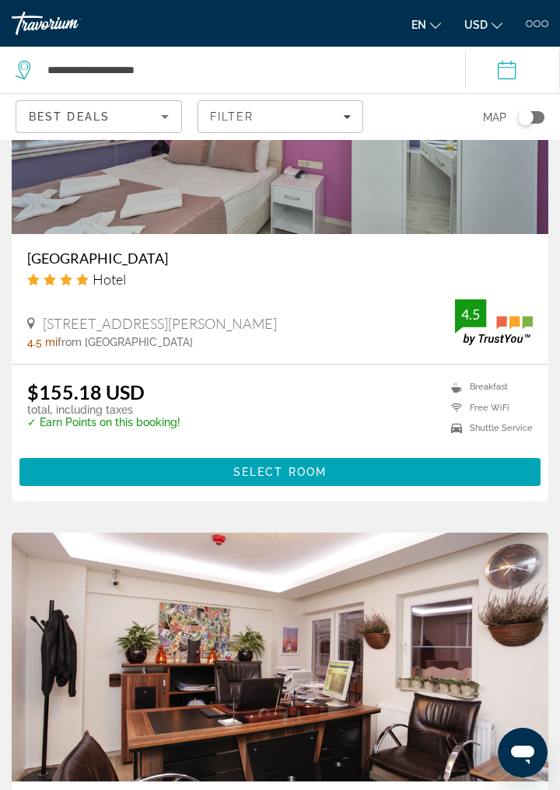
click at [143, 263] on h3 "[GEOGRAPHIC_DATA]" at bounding box center [279, 257] width 505 height 17
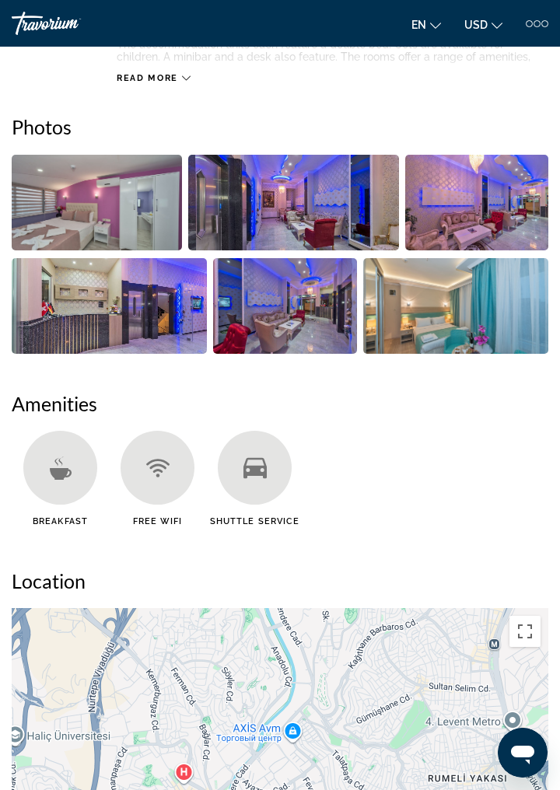
scroll to position [587, 0]
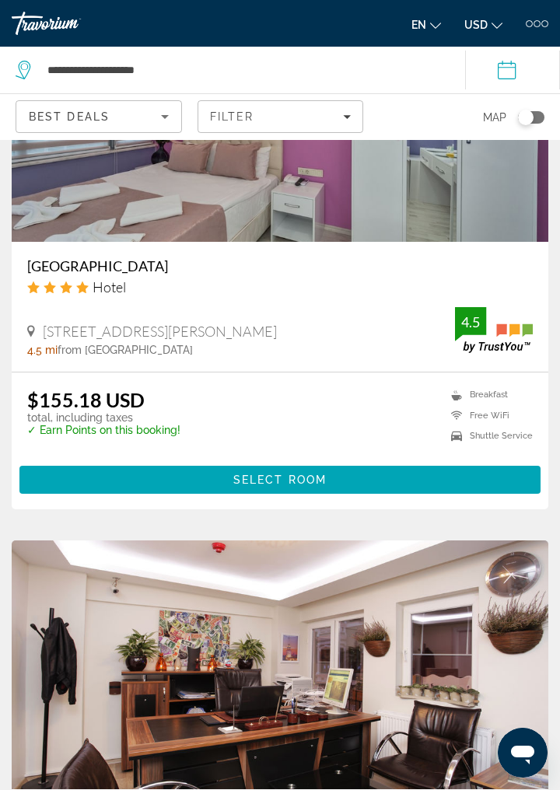
scroll to position [1292, 0]
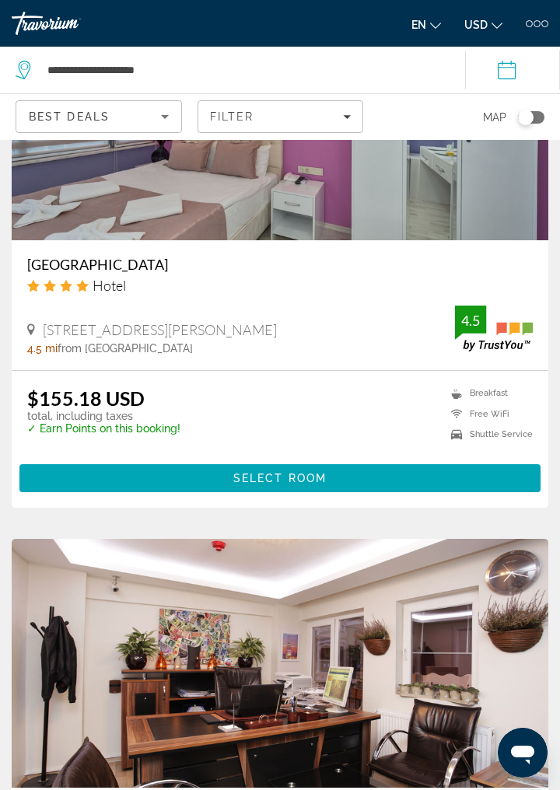
click at [131, 269] on h3 "[GEOGRAPHIC_DATA]" at bounding box center [279, 264] width 505 height 17
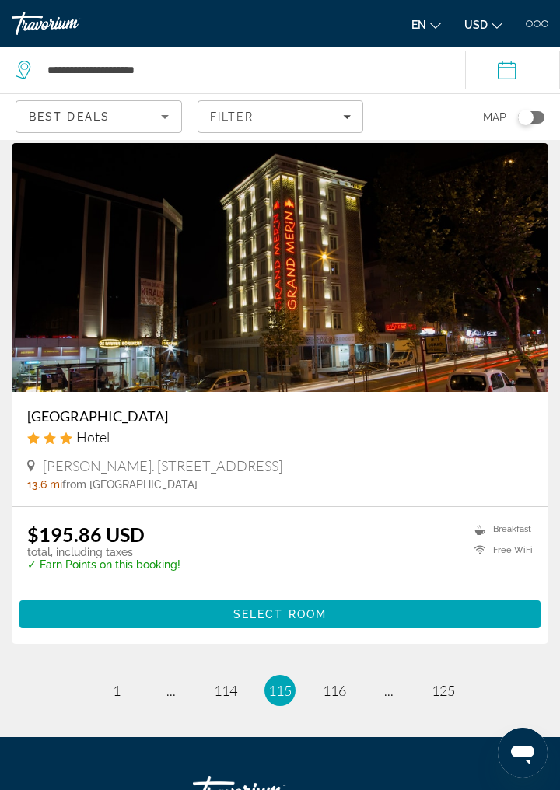
scroll to position [6053, 0]
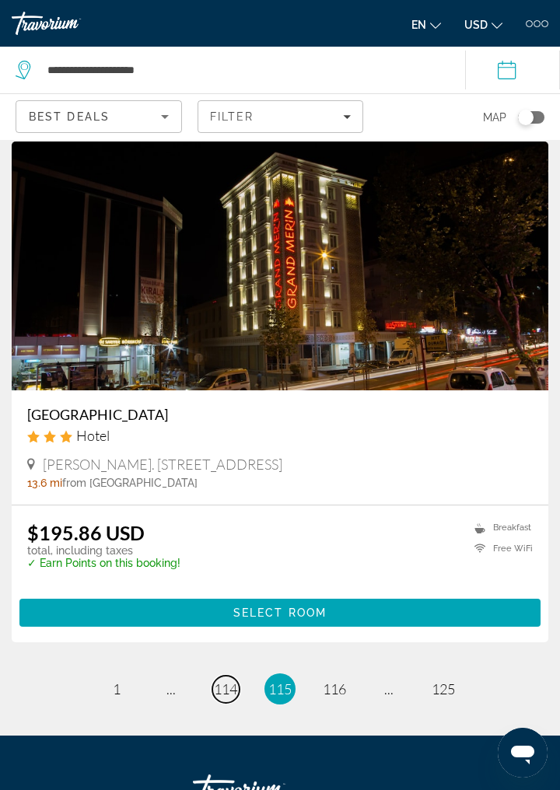
click at [228, 697] on span "114" at bounding box center [225, 688] width 23 height 17
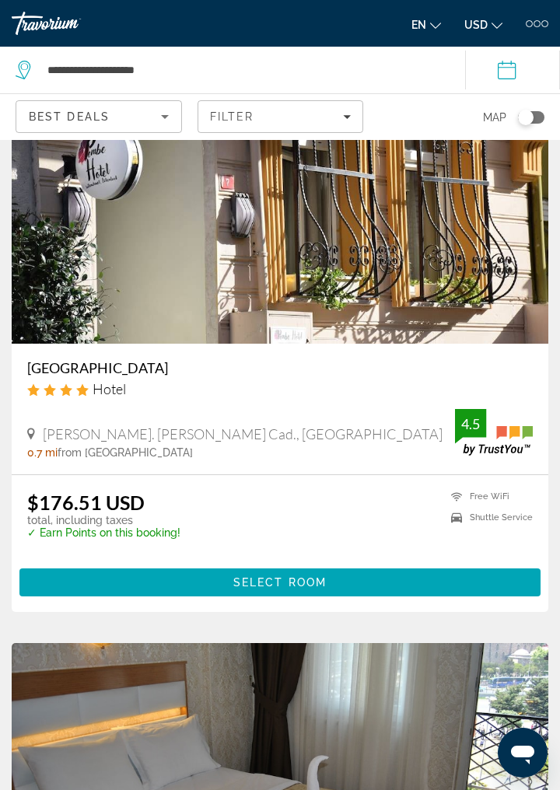
scroll to position [2830, 0]
click at [85, 373] on h3 "[GEOGRAPHIC_DATA]" at bounding box center [279, 367] width 505 height 17
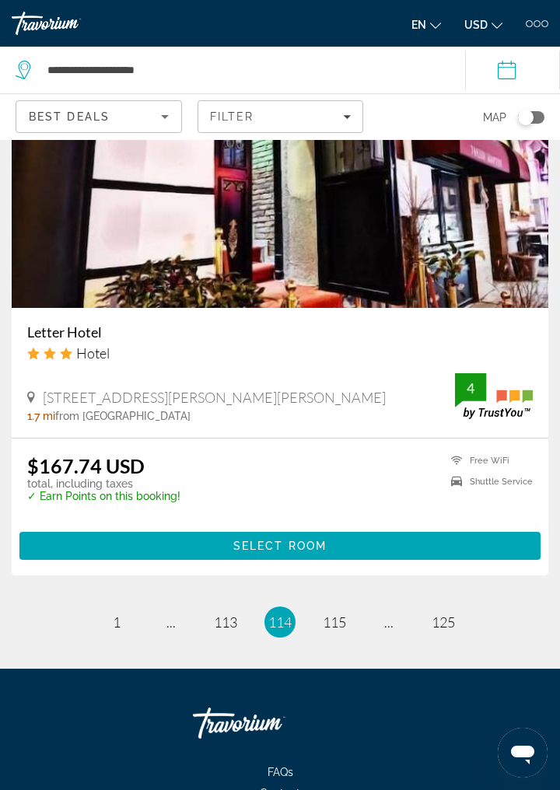
scroll to position [6210, 0]
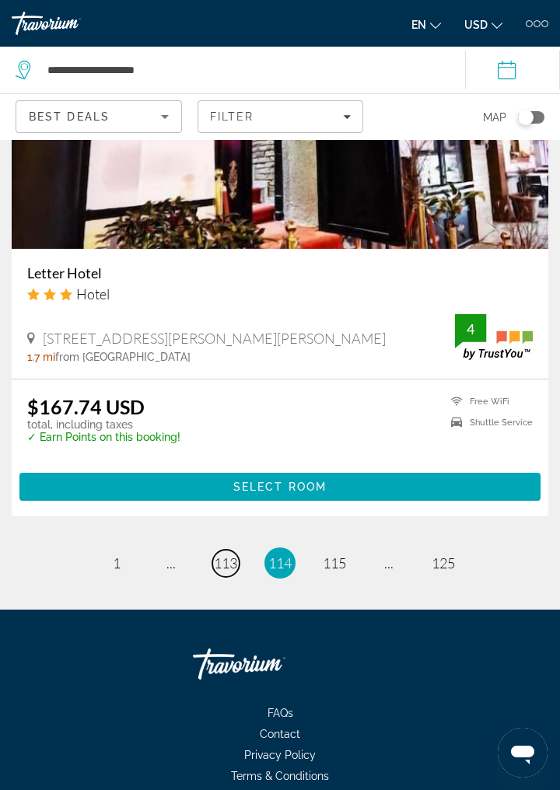
click at [217, 571] on span "113" at bounding box center [225, 562] width 23 height 17
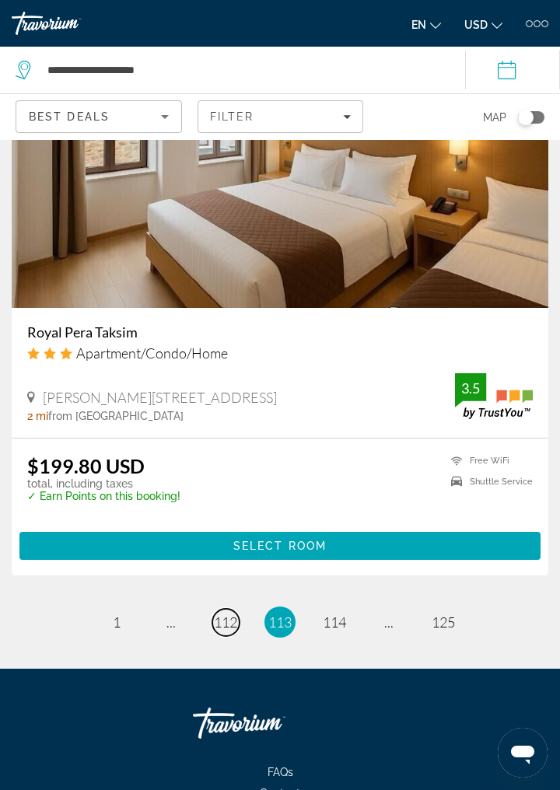
scroll to position [6193, 0]
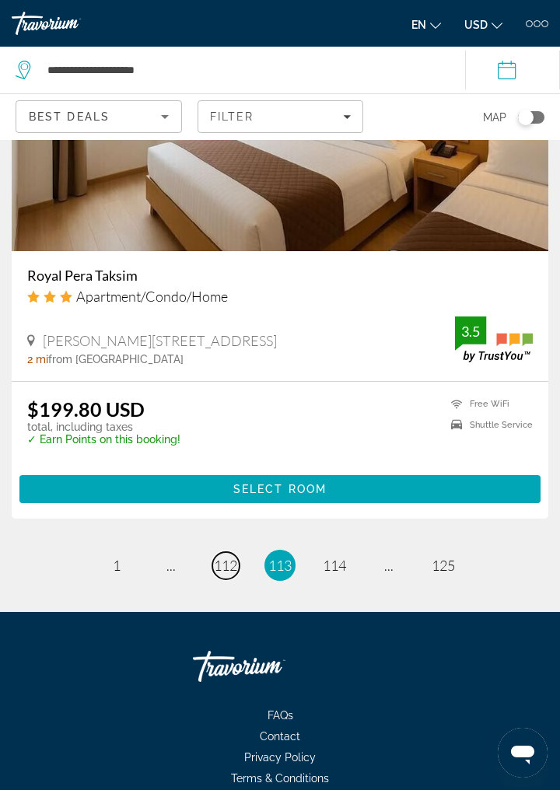
click at [228, 565] on span "112" at bounding box center [225, 564] width 23 height 17
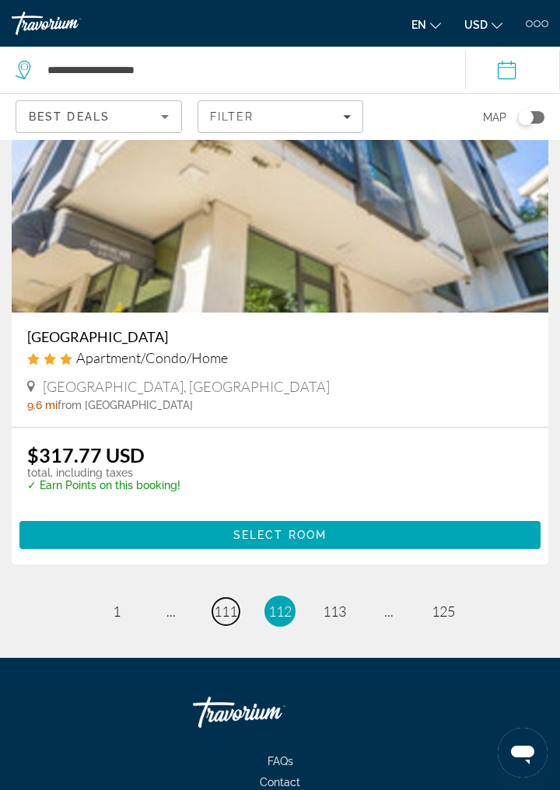
scroll to position [6015, 0]
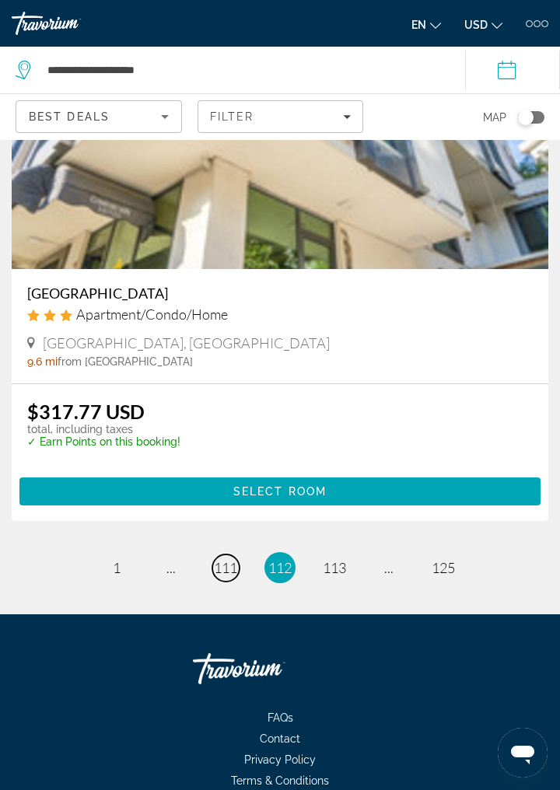
click at [225, 574] on link "page 111" at bounding box center [225, 567] width 27 height 27
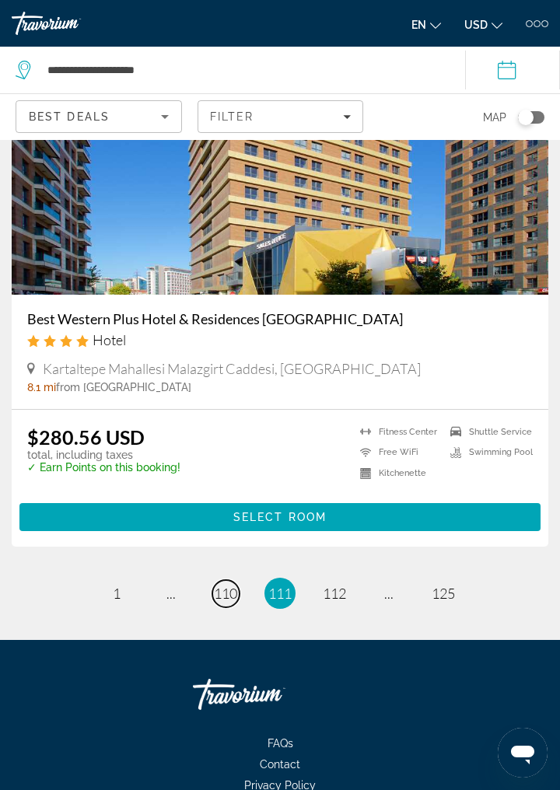
scroll to position [6015, 0]
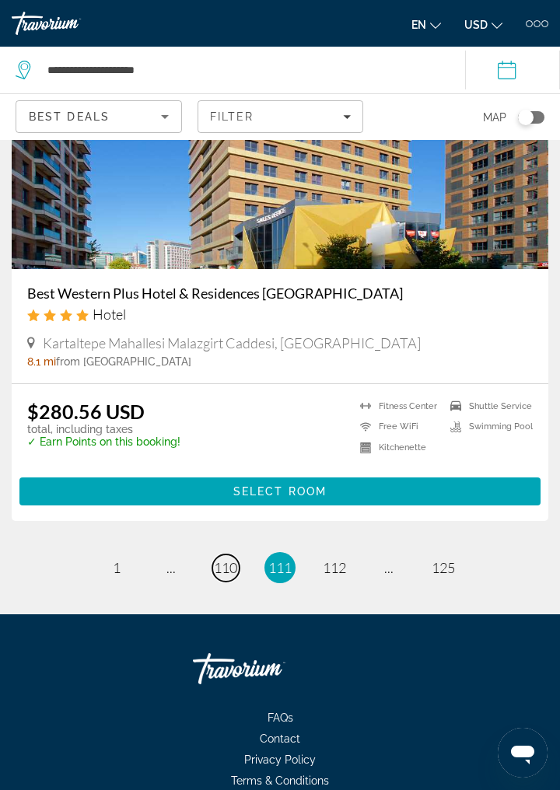
click at [229, 567] on span "110" at bounding box center [225, 567] width 23 height 17
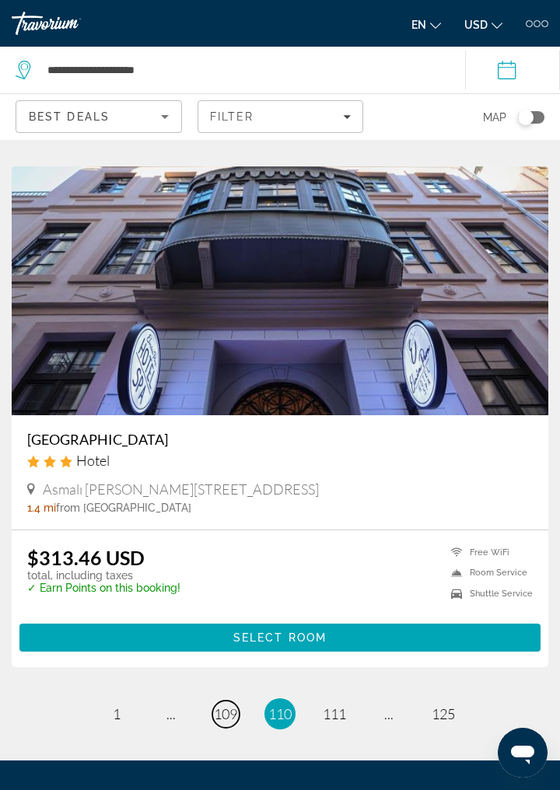
scroll to position [5877, 0]
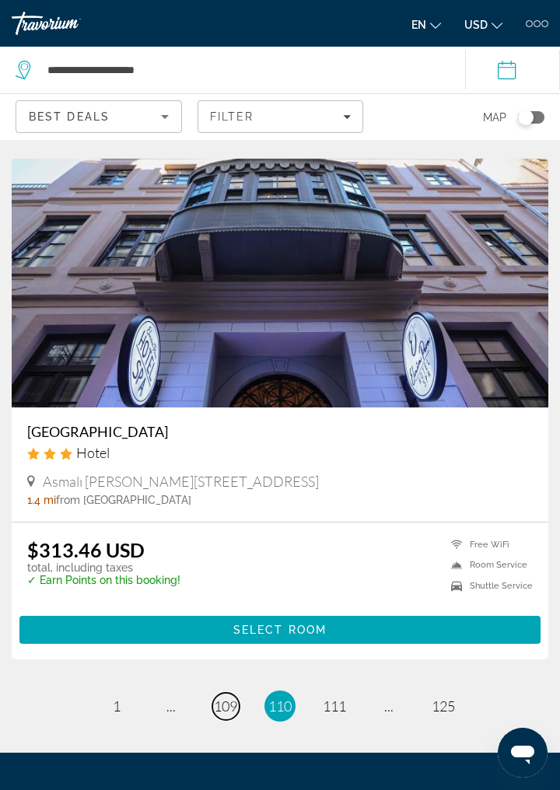
click at [231, 712] on link "page 109" at bounding box center [225, 705] width 27 height 27
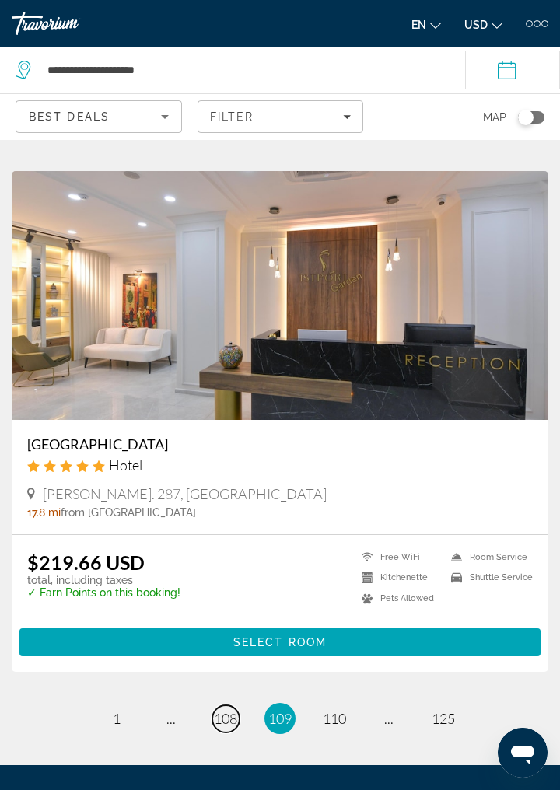
scroll to position [5886, 0]
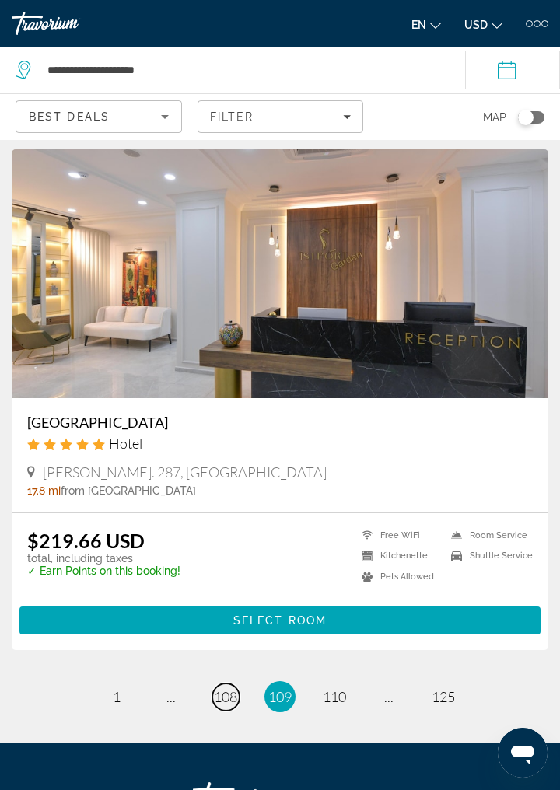
click at [229, 703] on link "page 108" at bounding box center [225, 696] width 27 height 27
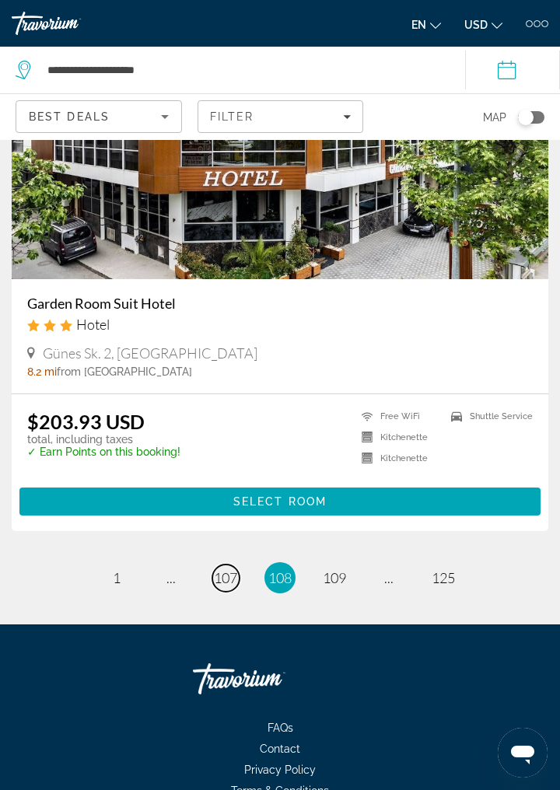
scroll to position [6032, 0]
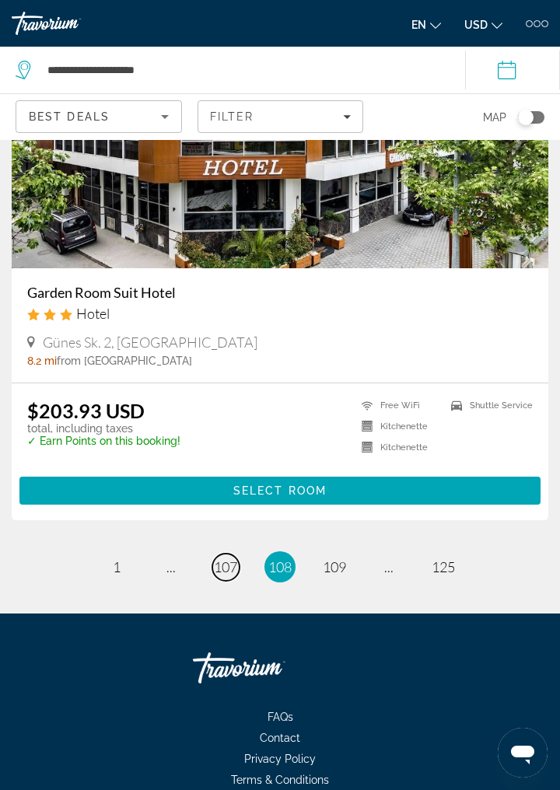
click at [229, 563] on span "107" at bounding box center [225, 566] width 23 height 17
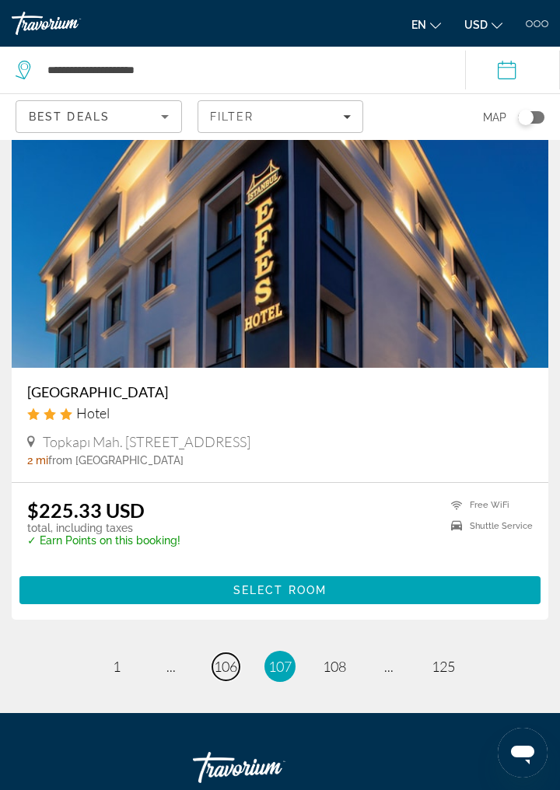
scroll to position [5933, 0]
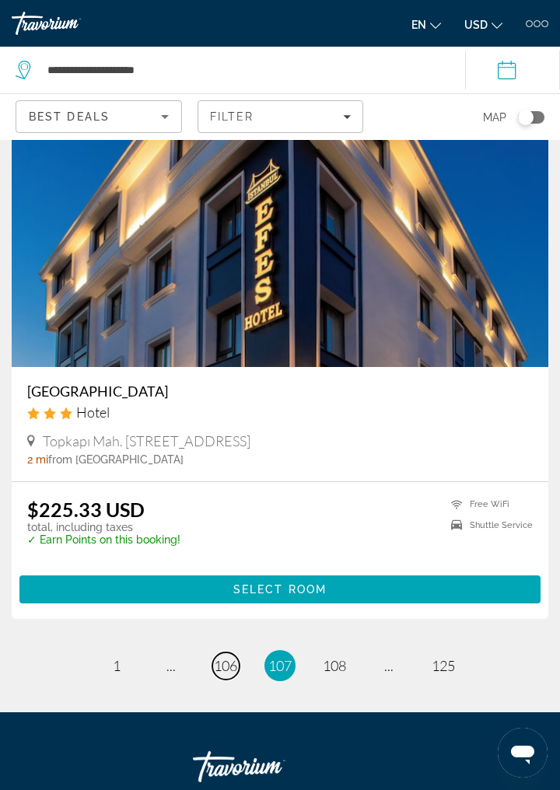
click at [227, 674] on span "106" at bounding box center [225, 665] width 23 height 17
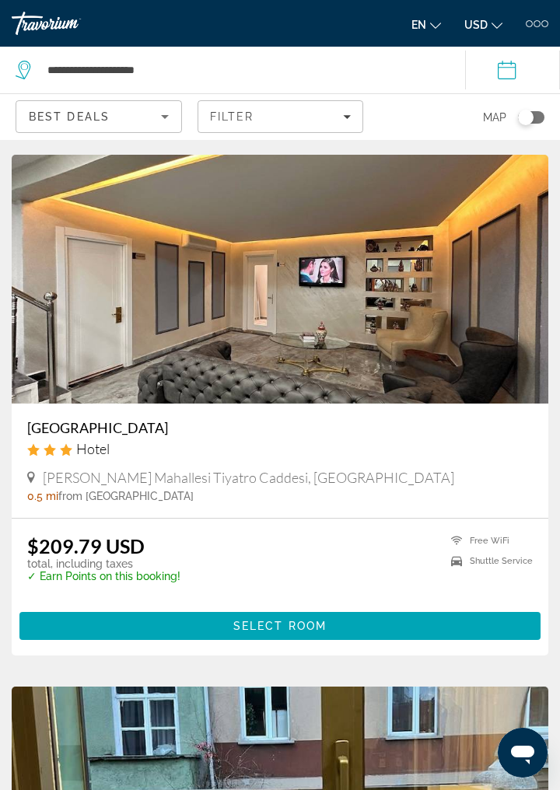
scroll to position [4288, 0]
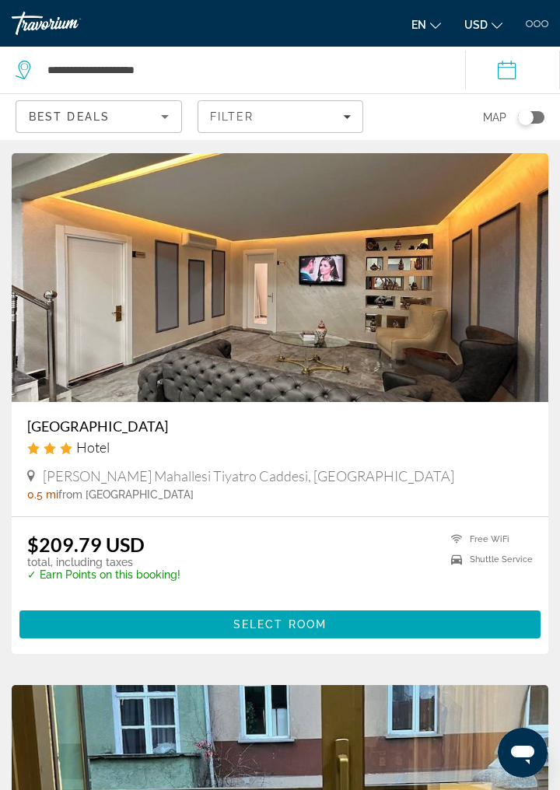
click at [533, 121] on div "Toggle map" at bounding box center [531, 117] width 26 height 12
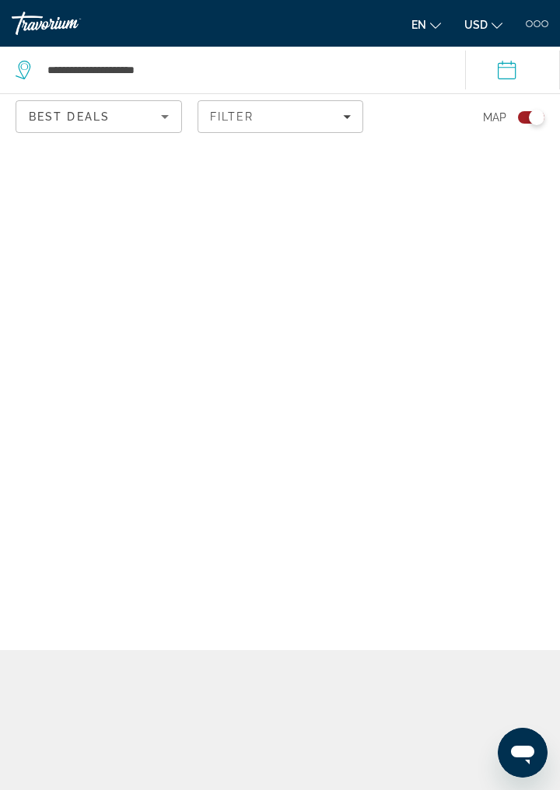
scroll to position [0, 0]
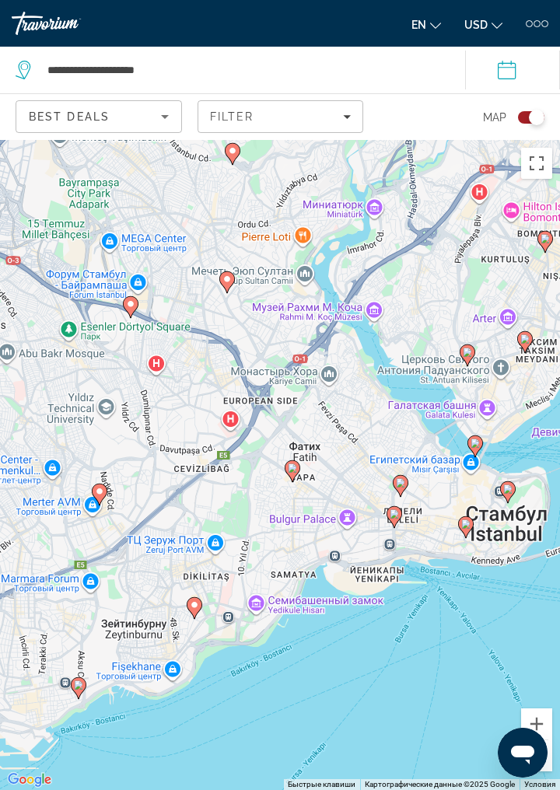
click at [299, 483] on gmp-advanced-marker "Main content" at bounding box center [292, 470] width 16 height 23
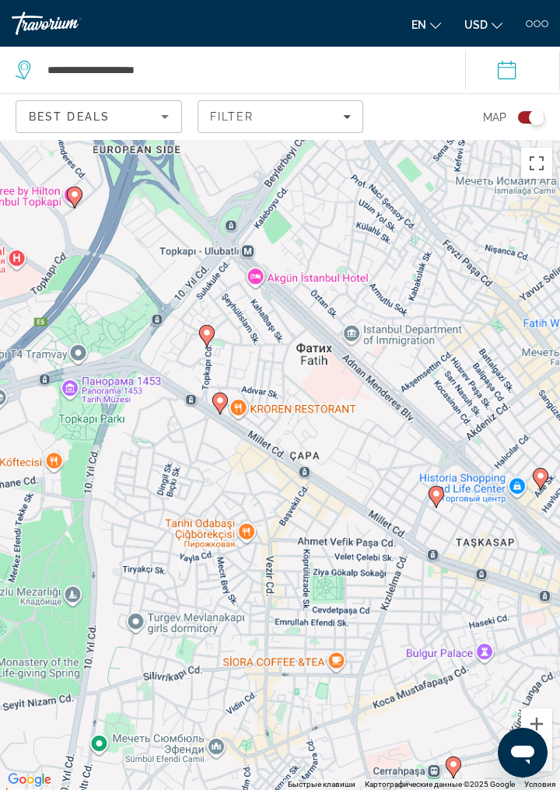
click at [216, 413] on icon "Main content" at bounding box center [220, 403] width 14 height 20
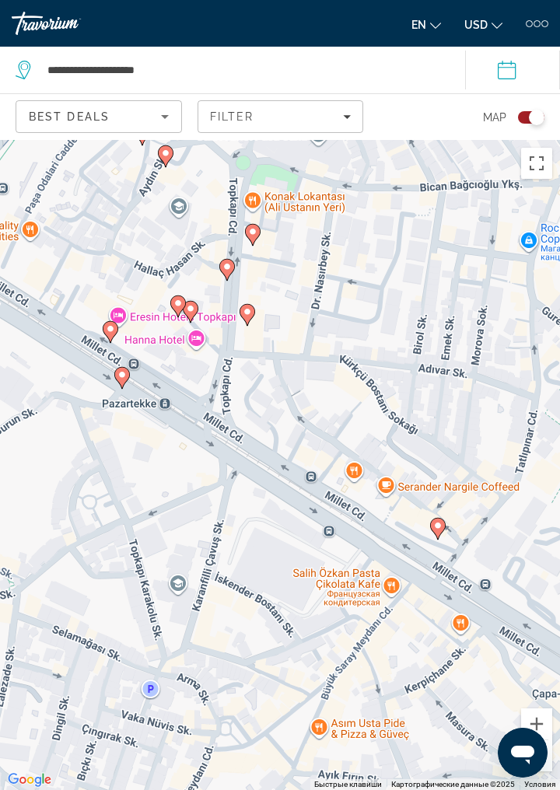
click at [244, 326] on gmp-advanced-marker "Main content" at bounding box center [247, 314] width 16 height 23
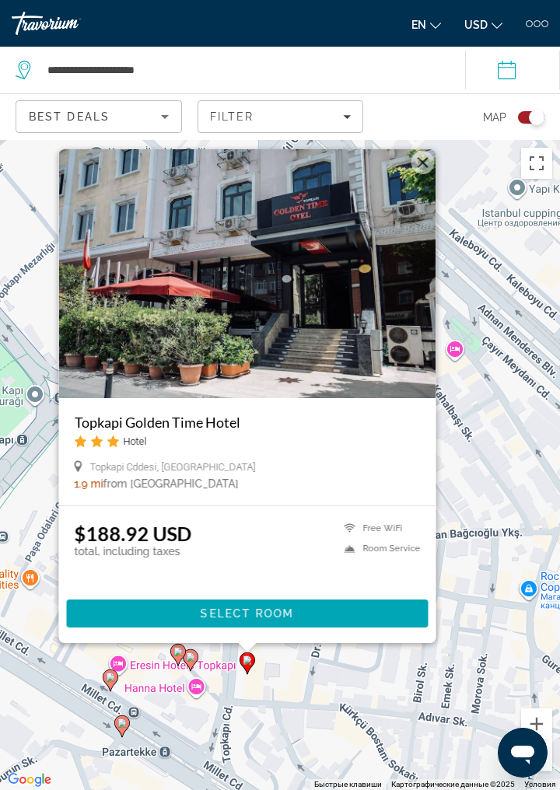
click at [489, 419] on div "Для навигации используйте клавиши со стрелками. Чтобы активировать перетаскиван…" at bounding box center [280, 465] width 560 height 650
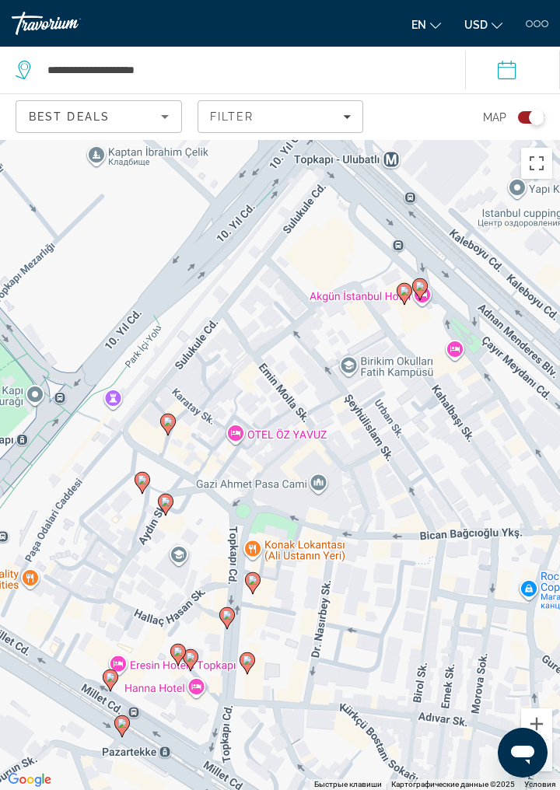
click at [169, 516] on gmp-advanced-marker "Main content" at bounding box center [166, 504] width 16 height 23
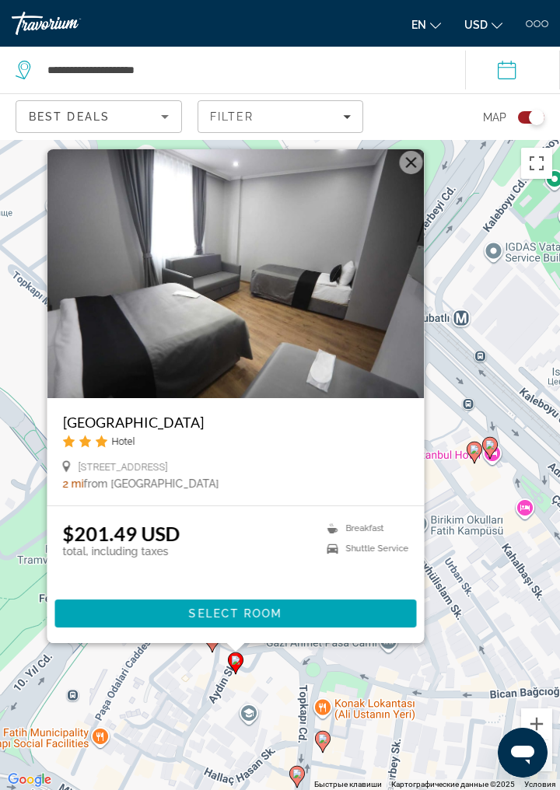
click at [483, 395] on div "Для навигации используйте клавиши со стрелками. Чтобы активировать перетаскиван…" at bounding box center [280, 465] width 560 height 650
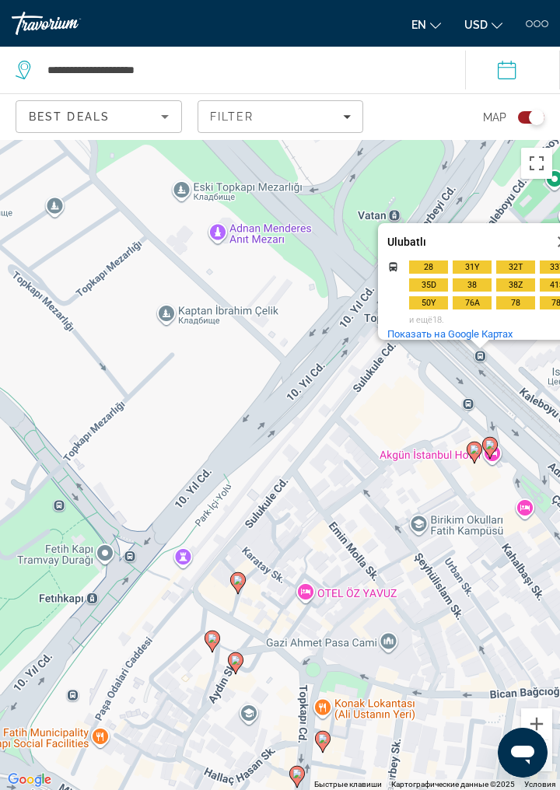
click at [539, 291] on span "41ST" at bounding box center [558, 284] width 39 height 13
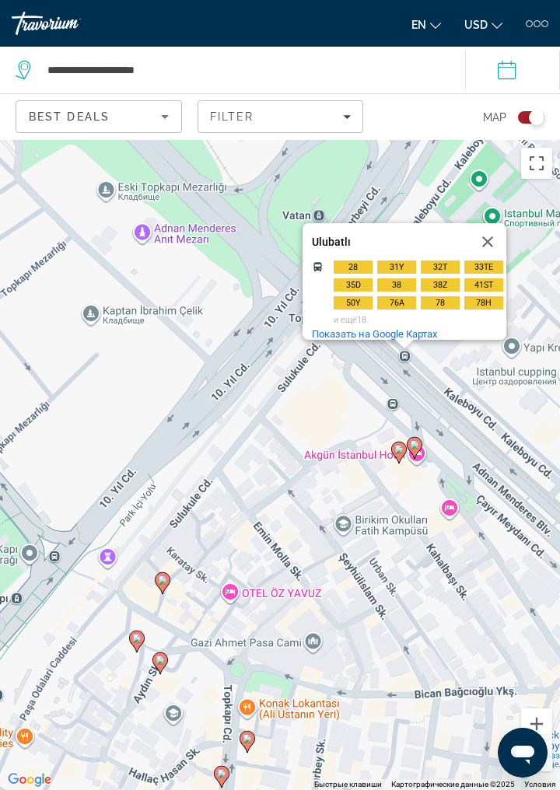
click at [492, 260] on button "Закрыть" at bounding box center [487, 241] width 37 height 37
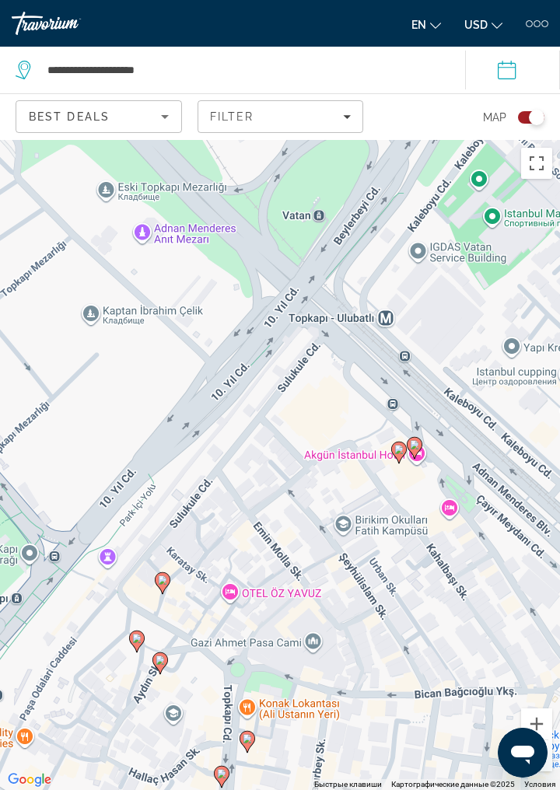
click at [155, 595] on gmp-advanced-marker "Main content" at bounding box center [163, 582] width 16 height 23
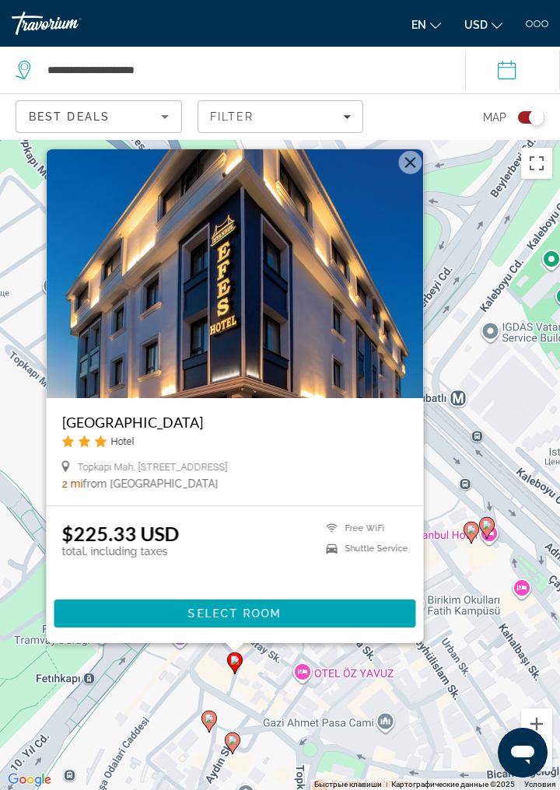
click at [489, 427] on div "Для навигации используйте клавиши со стрелками. Чтобы активировать перетаскиван…" at bounding box center [280, 465] width 560 height 650
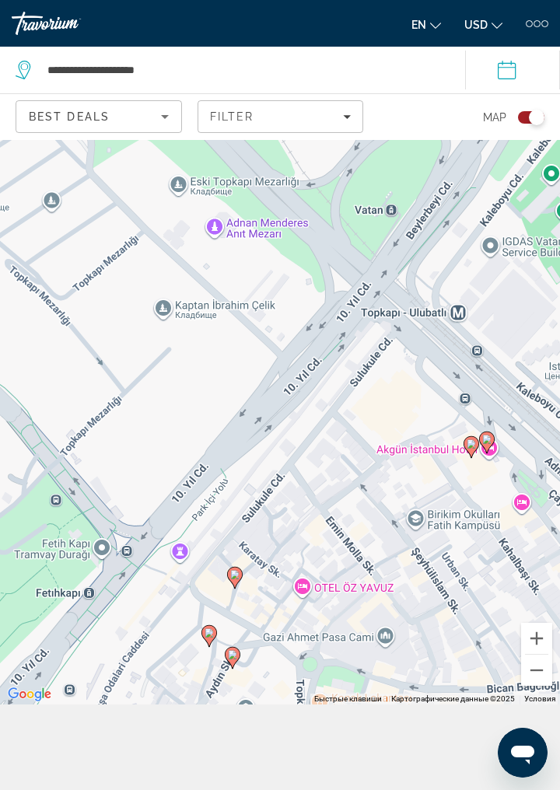
scroll to position [86, 0]
click at [208, 646] on icon "Main content" at bounding box center [209, 635] width 16 height 22
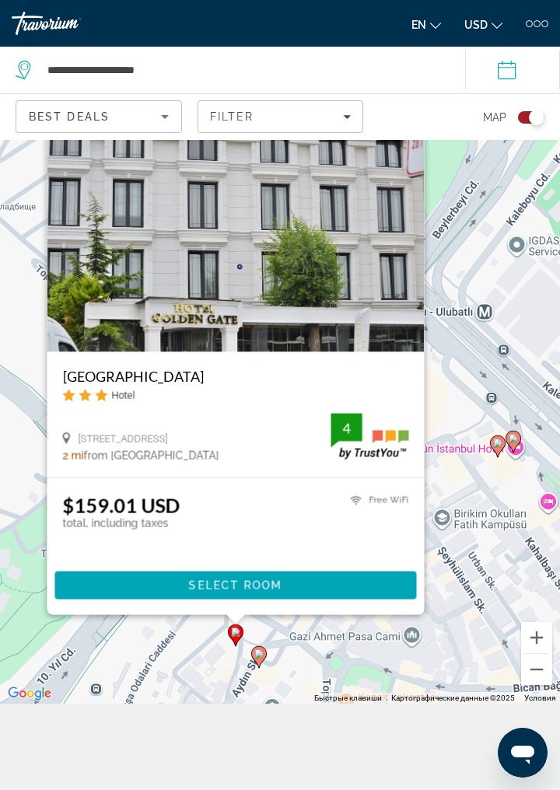
click at [156, 385] on h3 "[GEOGRAPHIC_DATA]" at bounding box center [236, 376] width 346 height 17
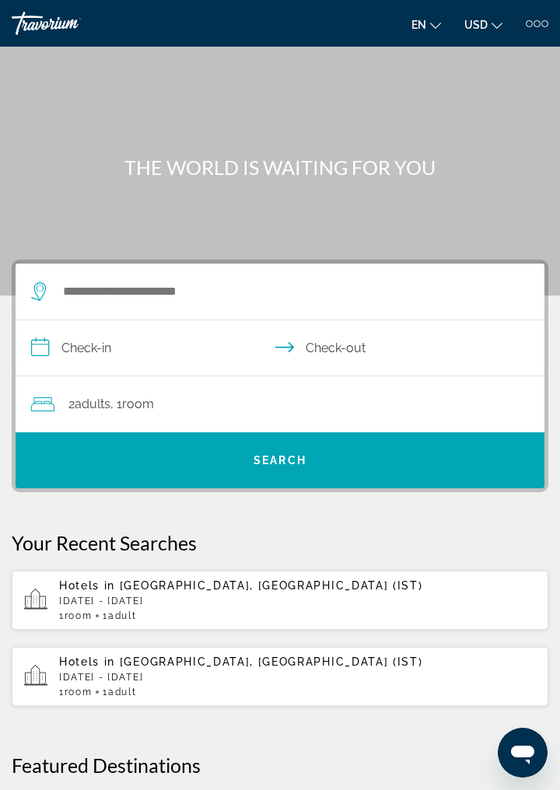
click at [87, 585] on span "Hotels in" at bounding box center [87, 585] width 56 height 12
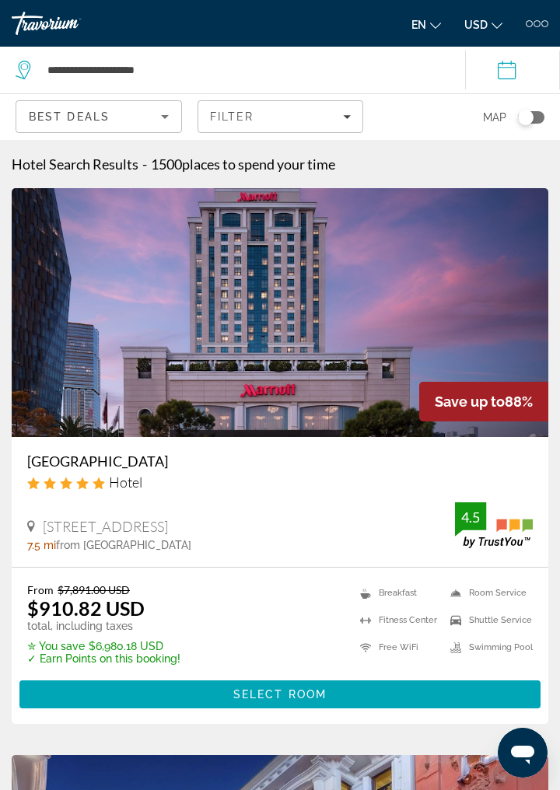
click at [532, 117] on div "Toggle map" at bounding box center [526, 118] width 16 height 16
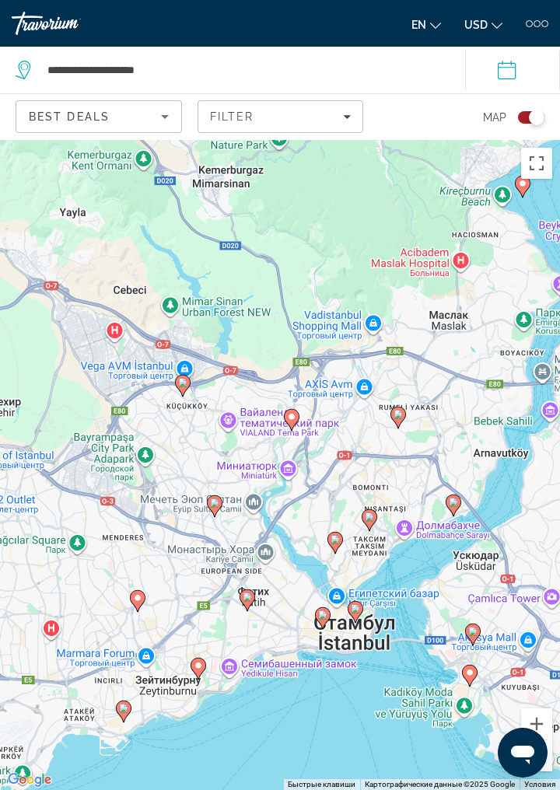
click at [249, 610] on icon "Main content" at bounding box center [247, 600] width 14 height 20
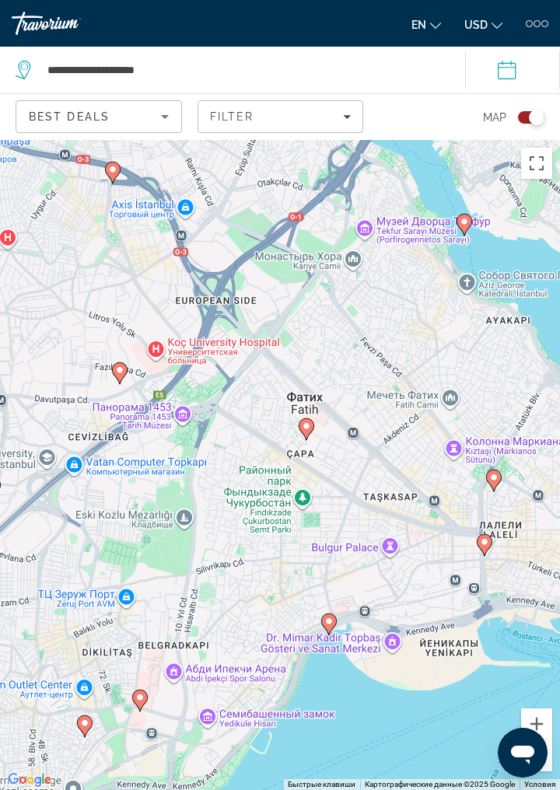
click at [309, 441] on gmp-advanced-marker "Main content" at bounding box center [306, 428] width 16 height 23
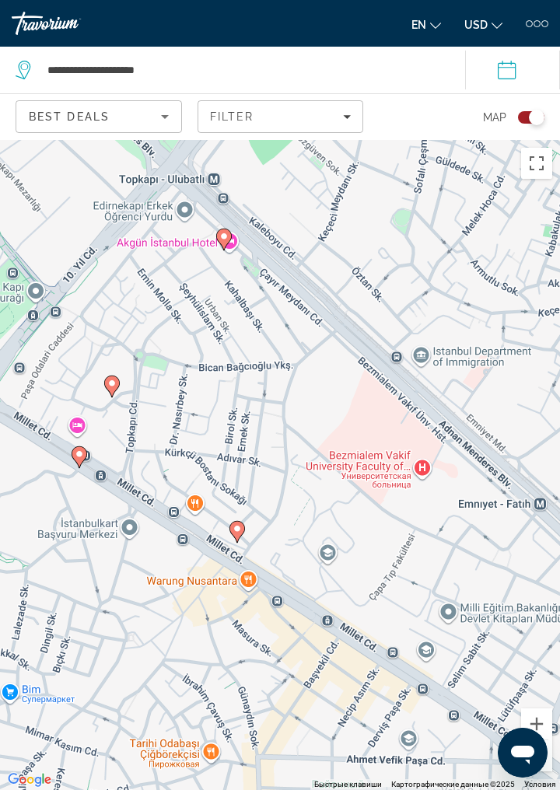
click at [239, 542] on icon "Main content" at bounding box center [237, 531] width 14 height 20
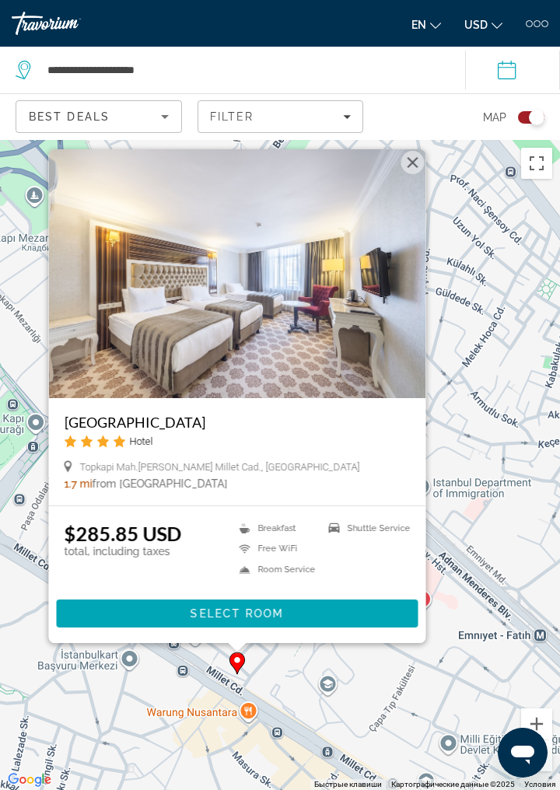
click at [480, 440] on div "Для навигации используйте клавиши со стрелками. Чтобы активировать перетаскиван…" at bounding box center [280, 465] width 560 height 650
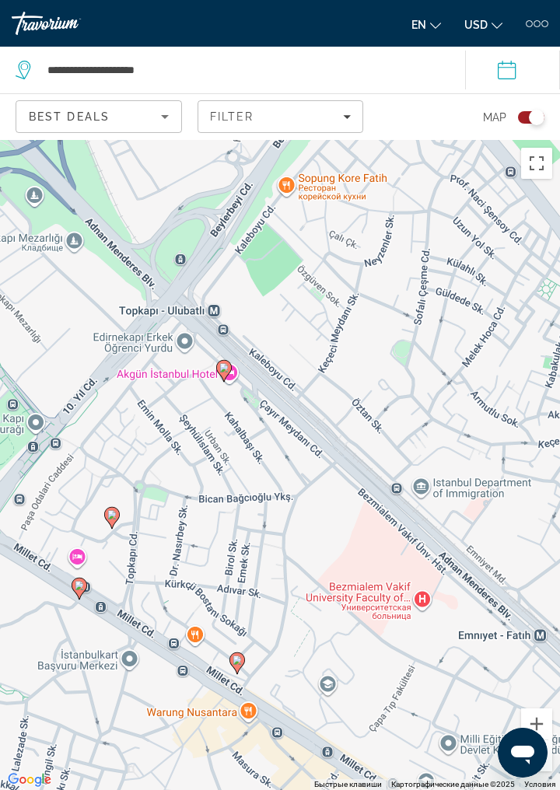
click at [112, 528] on icon "Main content" at bounding box center [112, 517] width 14 height 20
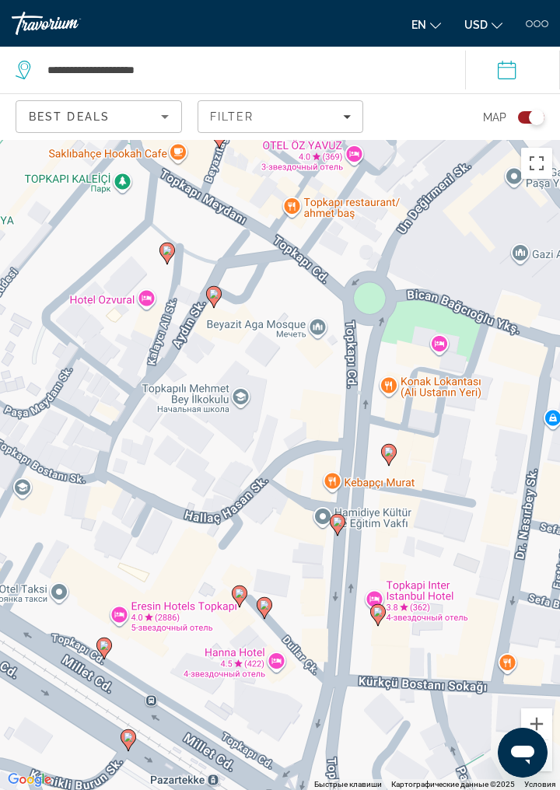
click at [392, 466] on gmp-advanced-marker "Main content" at bounding box center [389, 454] width 16 height 23
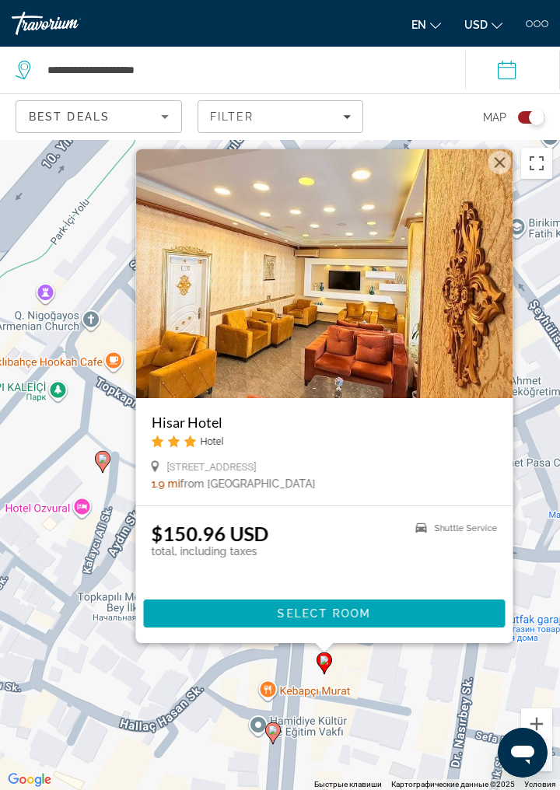
click at [399, 735] on div "Для навигации используйте клавиши со стрелками. Чтобы активировать перетаскиван…" at bounding box center [280, 465] width 560 height 650
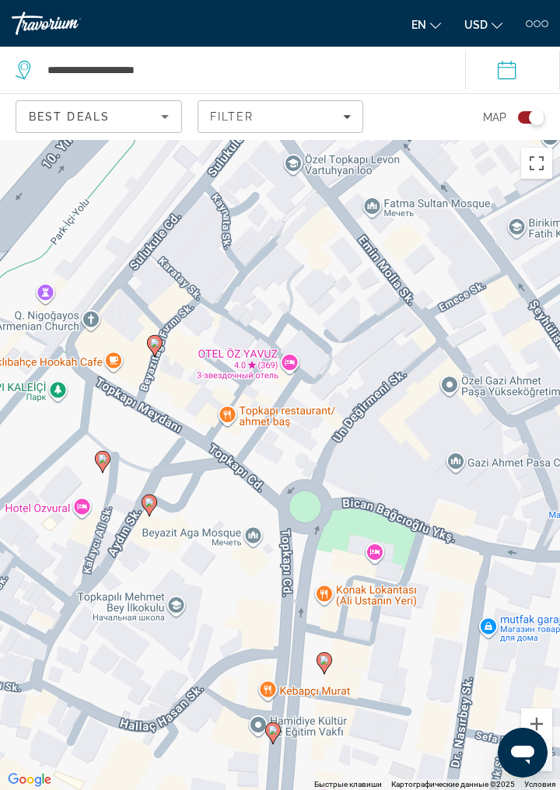
click at [273, 743] on icon "Main content" at bounding box center [273, 733] width 14 height 20
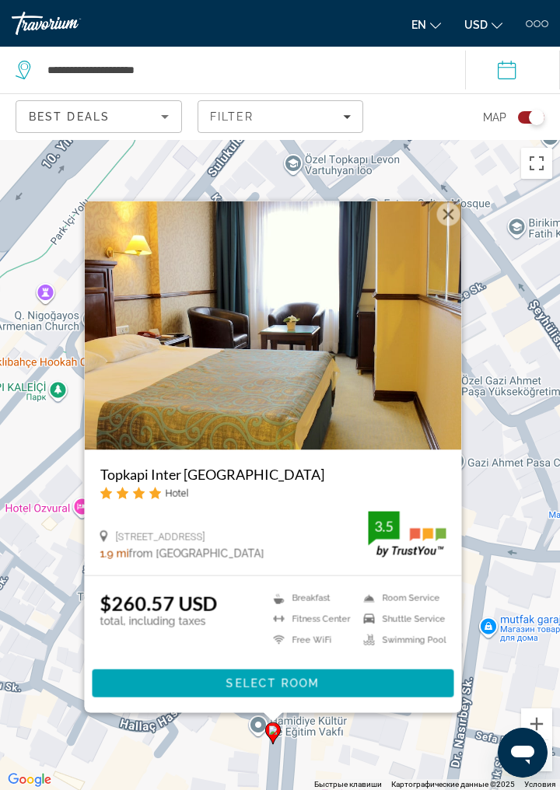
click at [355, 789] on div "Для навигации используйте клавиши со стрелками. Чтобы активировать перетаскиван…" at bounding box center [280, 465] width 560 height 650
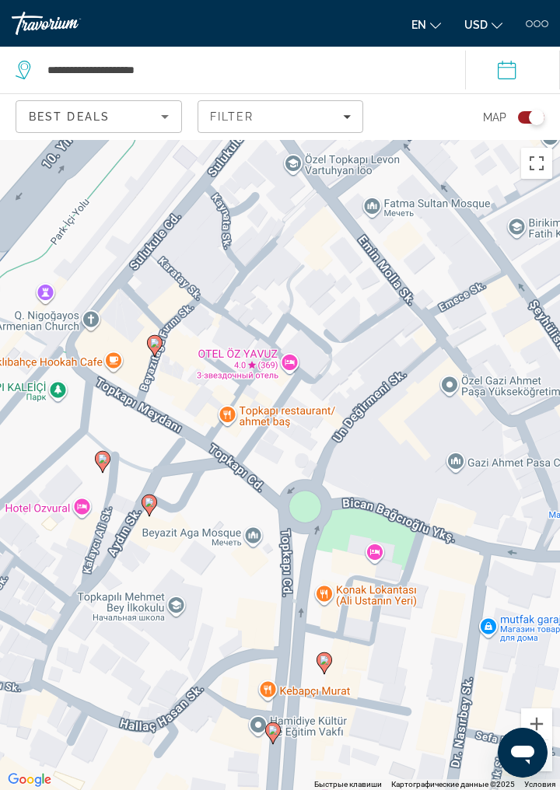
click at [149, 515] on icon "Main content" at bounding box center [149, 505] width 14 height 20
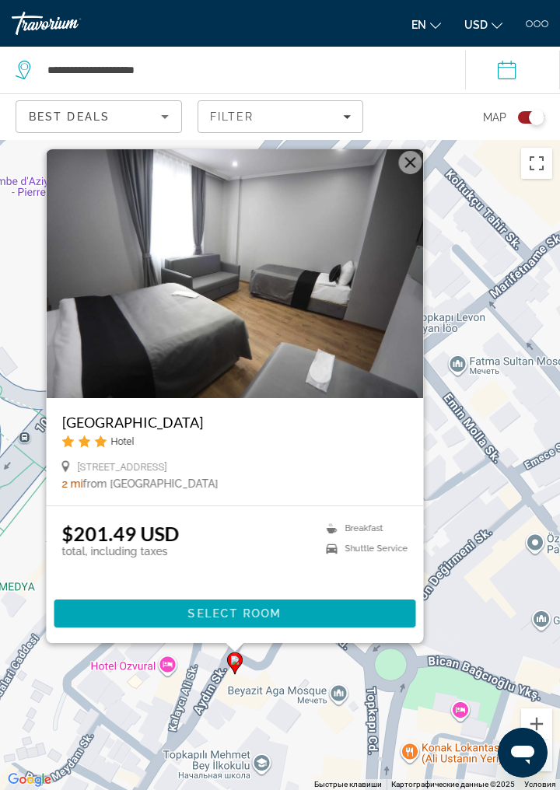
click at [471, 506] on div "Для навигации используйте клавиши со стрелками. Чтобы активировать перетаскиван…" at bounding box center [280, 465] width 560 height 650
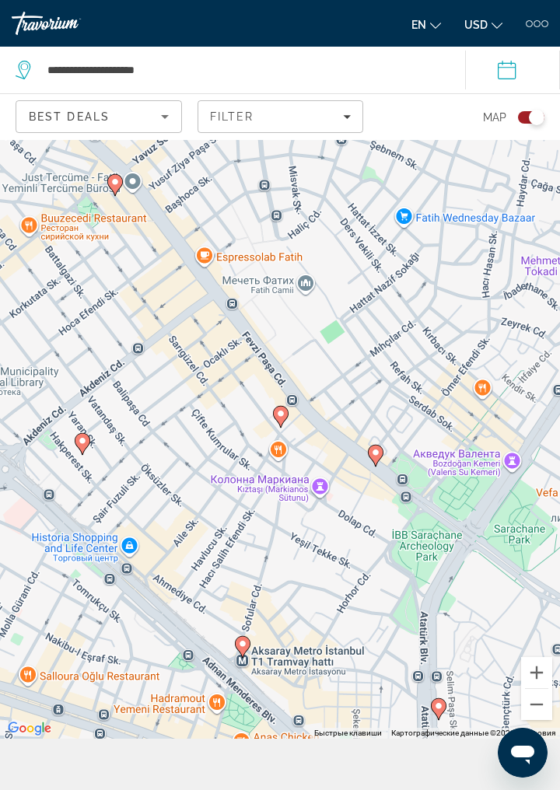
scroll to position [52, 0]
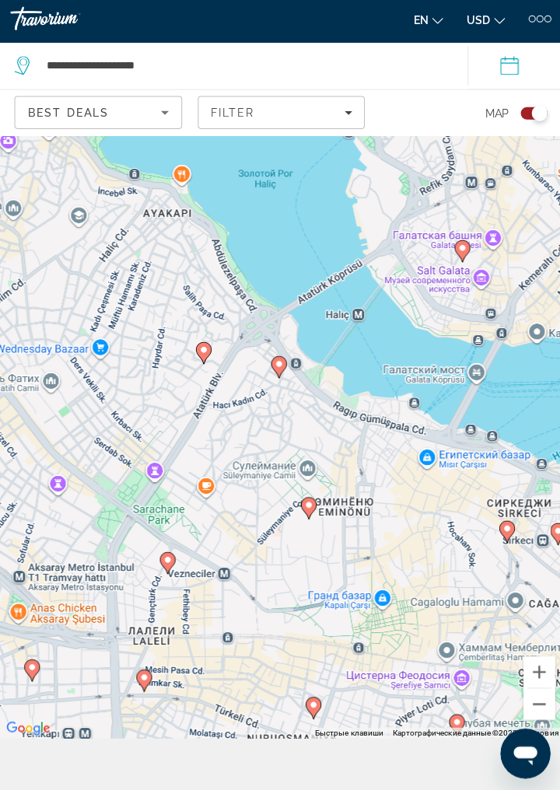
click at [309, 519] on icon "Main content" at bounding box center [308, 509] width 14 height 20
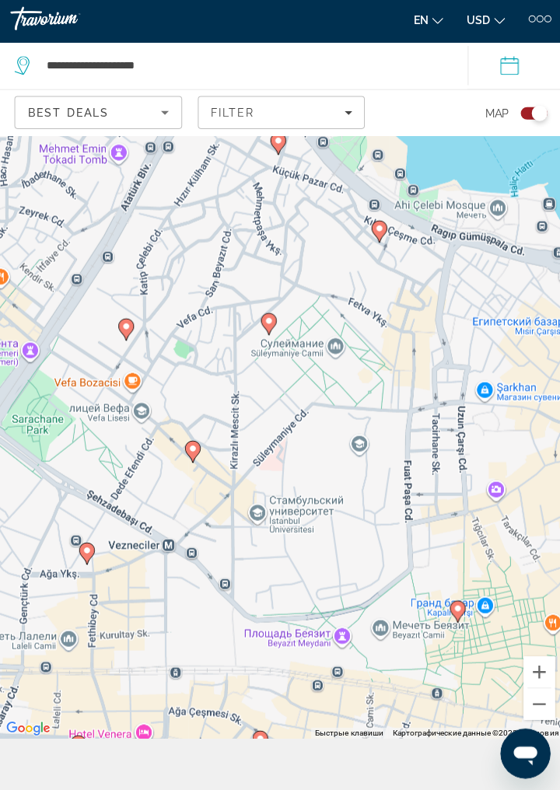
click at [455, 622] on icon "Main content" at bounding box center [455, 612] width 14 height 20
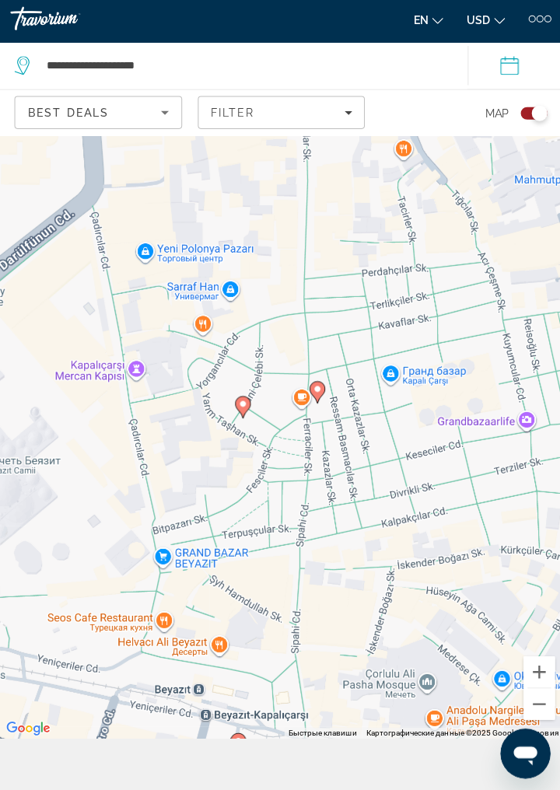
click at [249, 419] on icon "Main content" at bounding box center [242, 409] width 14 height 20
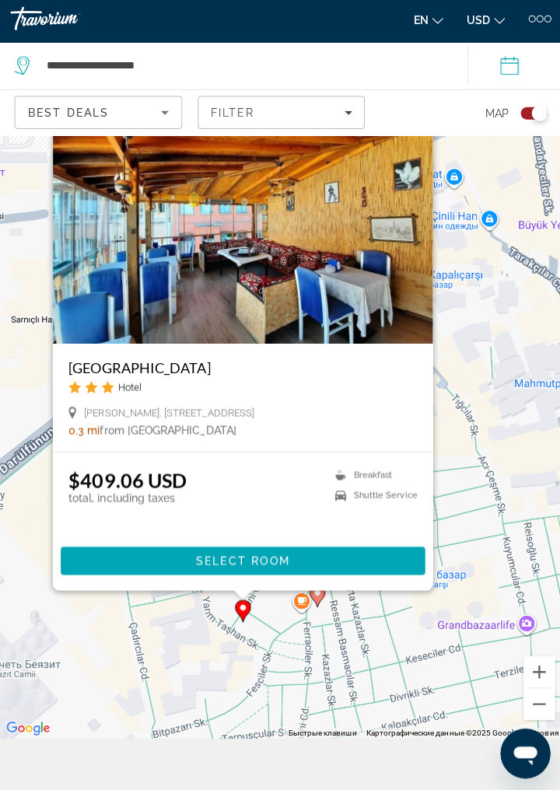
click at [483, 443] on div "Для навигации используйте клавиши со стрелками. Чтобы активировать перетаскиван…" at bounding box center [280, 413] width 560 height 650
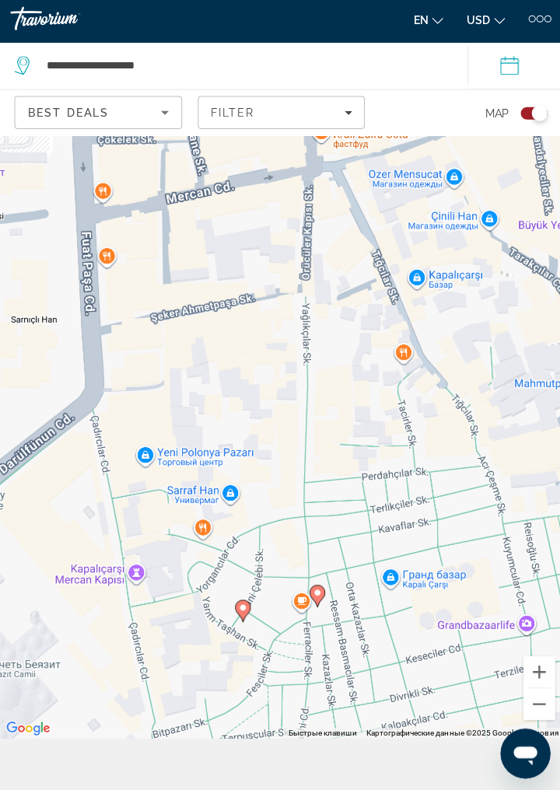
click at [319, 608] on gmp-advanced-marker "Main content" at bounding box center [317, 595] width 16 height 23
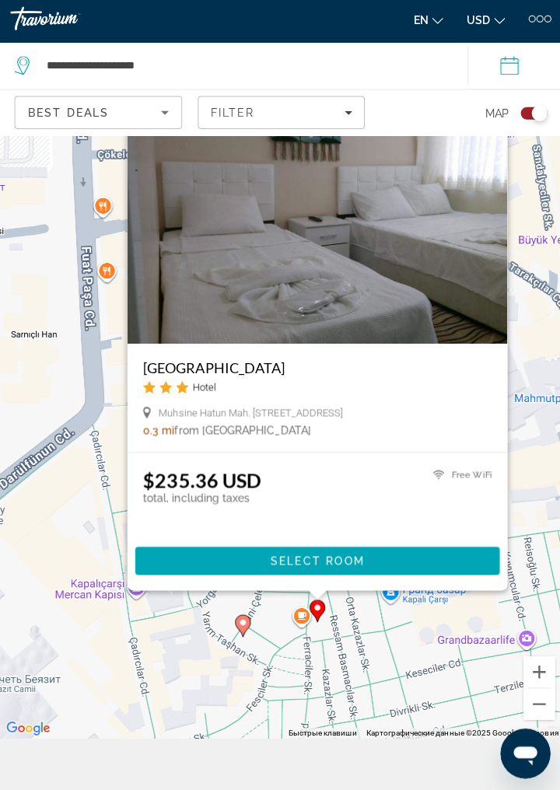
click at [362, 685] on div "Для навигации используйте клавиши со стрелками. Чтобы активировать перетаскиван…" at bounding box center [280, 413] width 560 height 650
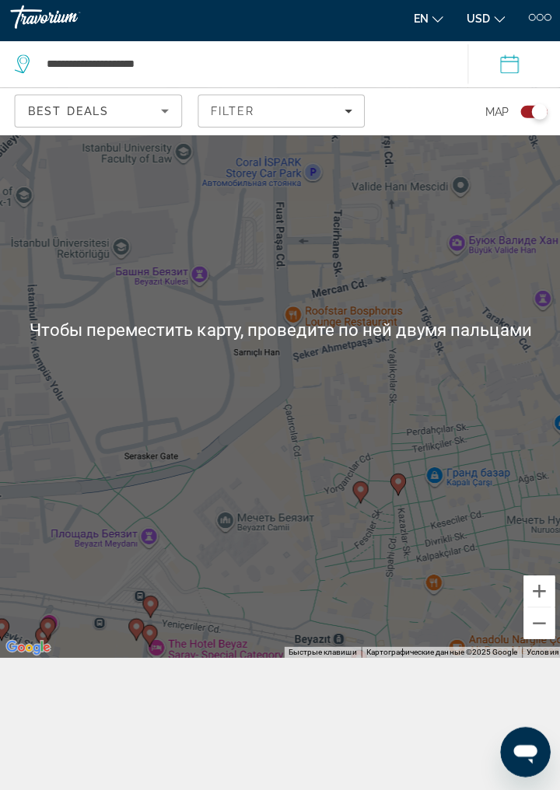
scroll to position [140, 0]
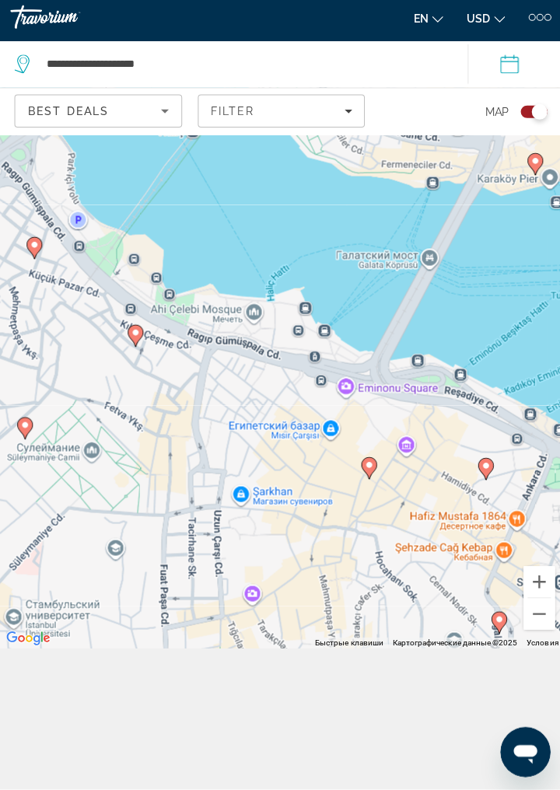
click at [367, 473] on image "Main content" at bounding box center [367, 467] width 9 height 9
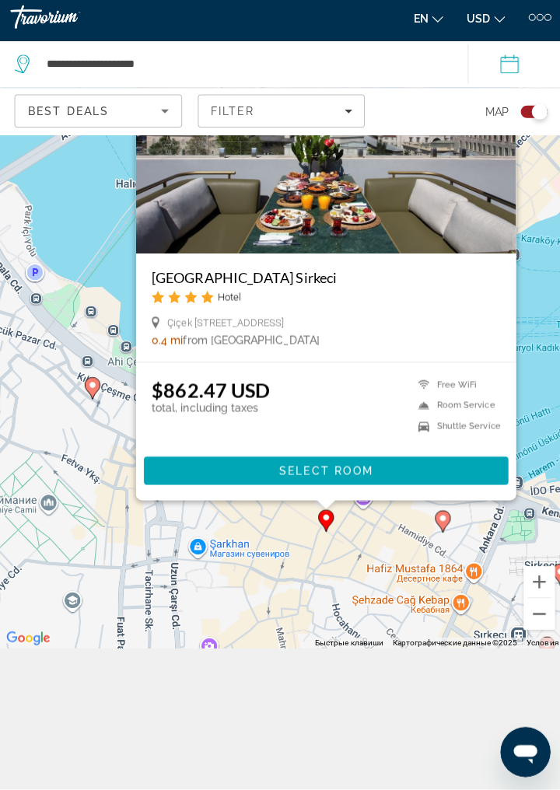
click at [344, 615] on div "Чтобы активировать перетаскивание с помощью клавиатуры, нажмите Alt + Ввод. Пос…" at bounding box center [280, 325] width 560 height 650
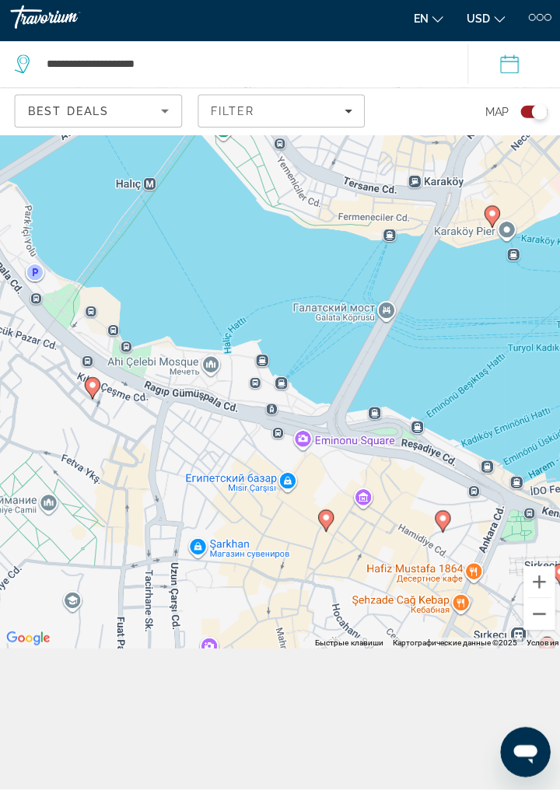
click at [441, 525] on image "Main content" at bounding box center [440, 520] width 9 height 9
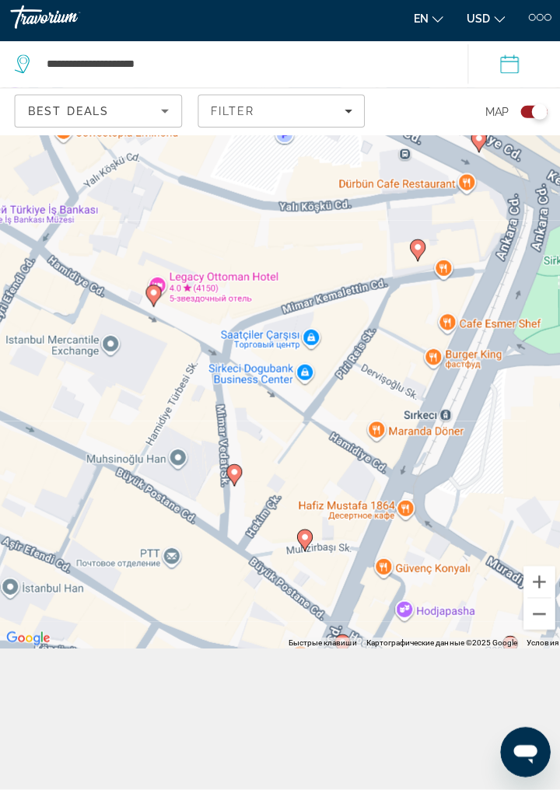
click at [306, 554] on gmp-advanced-marker "Main content" at bounding box center [304, 542] width 16 height 23
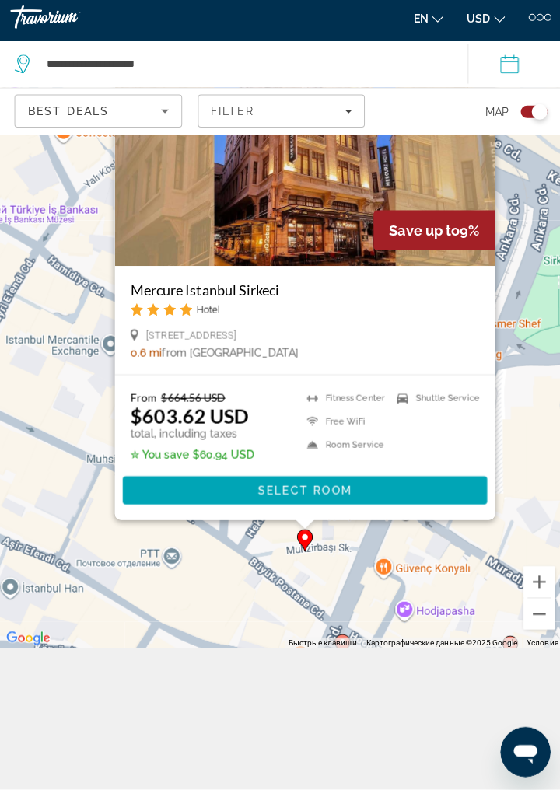
click at [416, 622] on div "Для навигации используйте клавиши со стрелками. Чтобы активировать перетаскиван…" at bounding box center [280, 325] width 560 height 650
